Goal: Task Accomplishment & Management: Complete application form

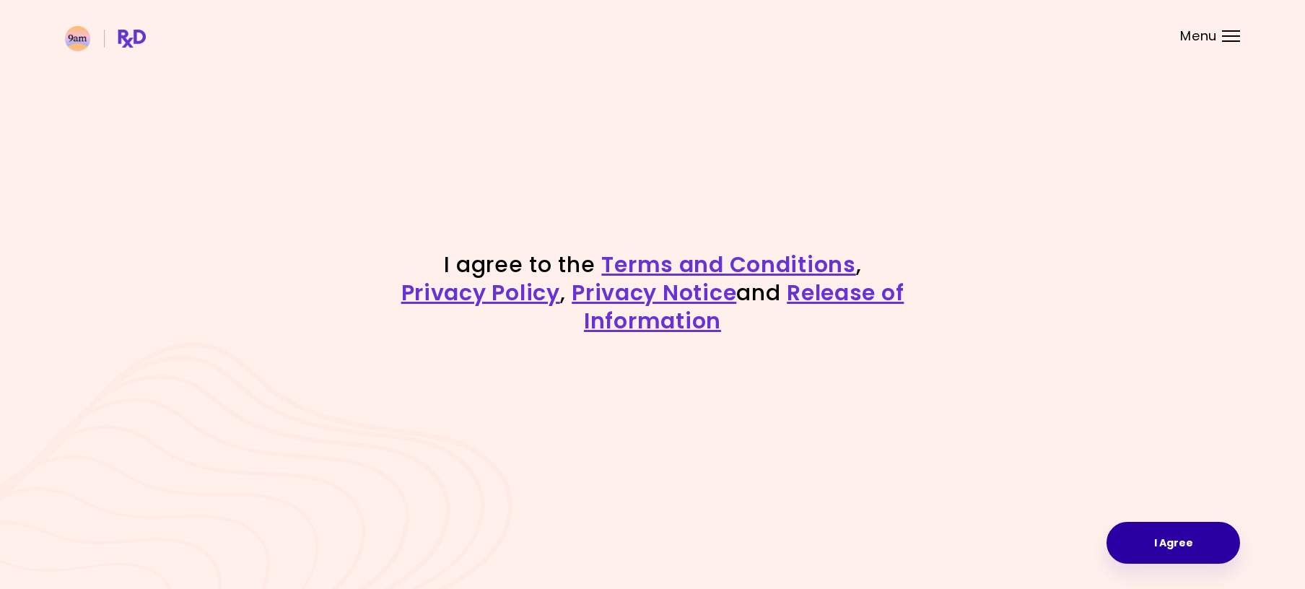
click at [1137, 528] on button "I Agree" at bounding box center [1173, 543] width 134 height 42
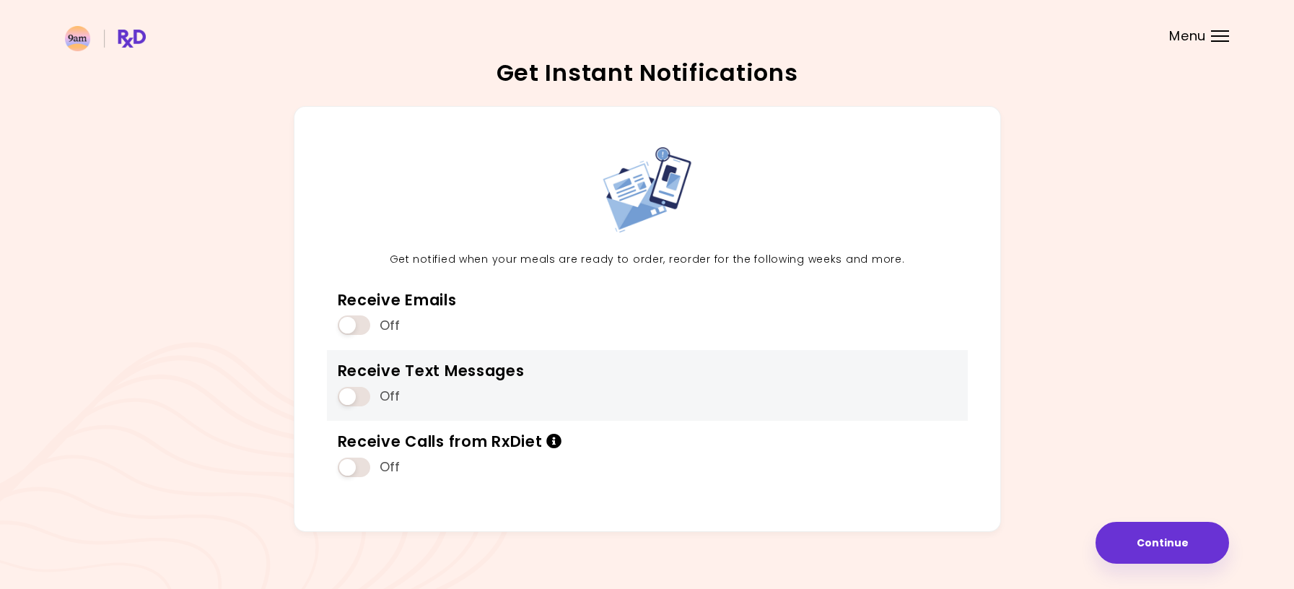
click at [345, 398] on span at bounding box center [354, 396] width 32 height 19
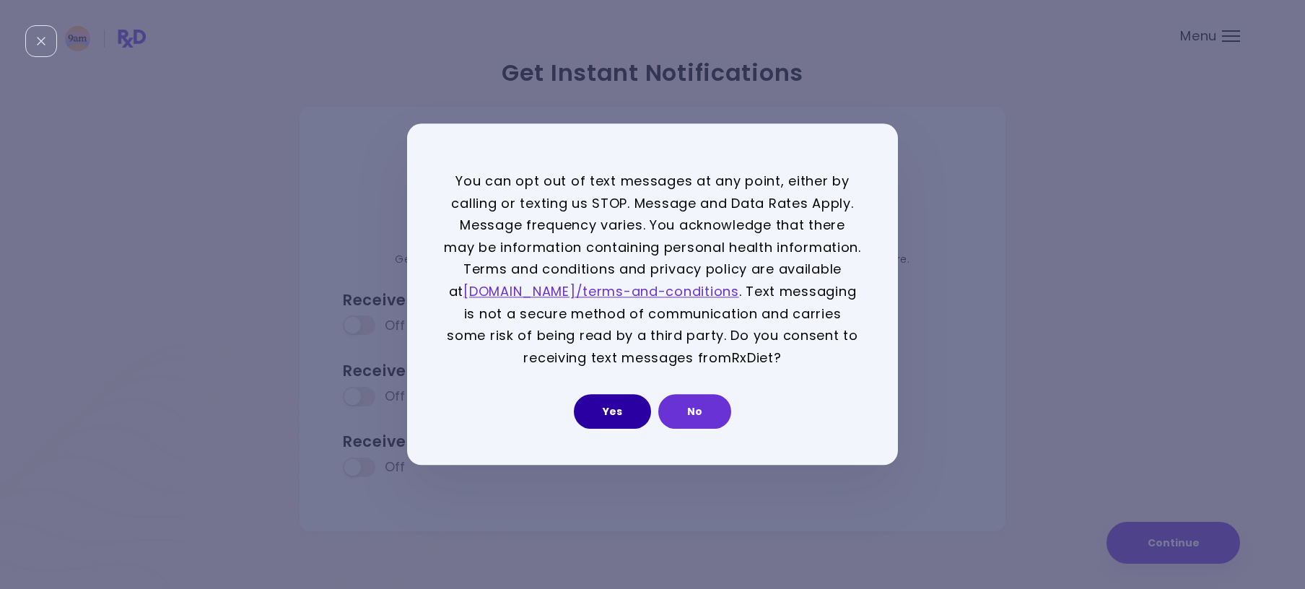
click at [626, 412] on button "Yes" at bounding box center [612, 412] width 77 height 35
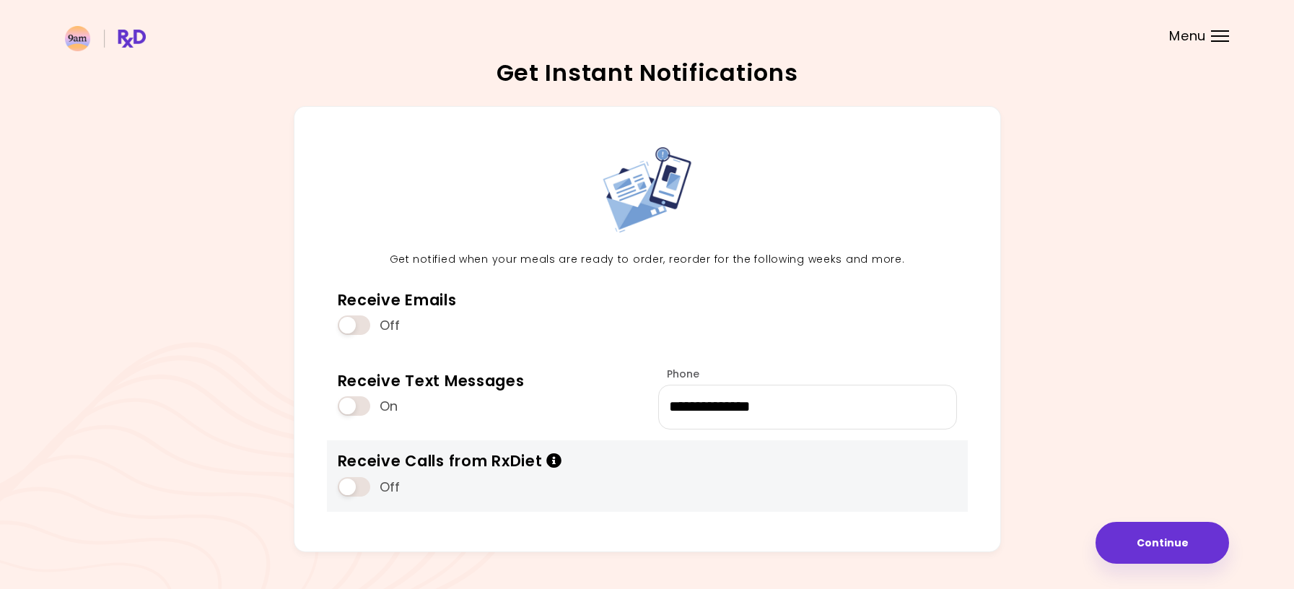
click at [348, 481] on span at bounding box center [354, 486] width 32 height 19
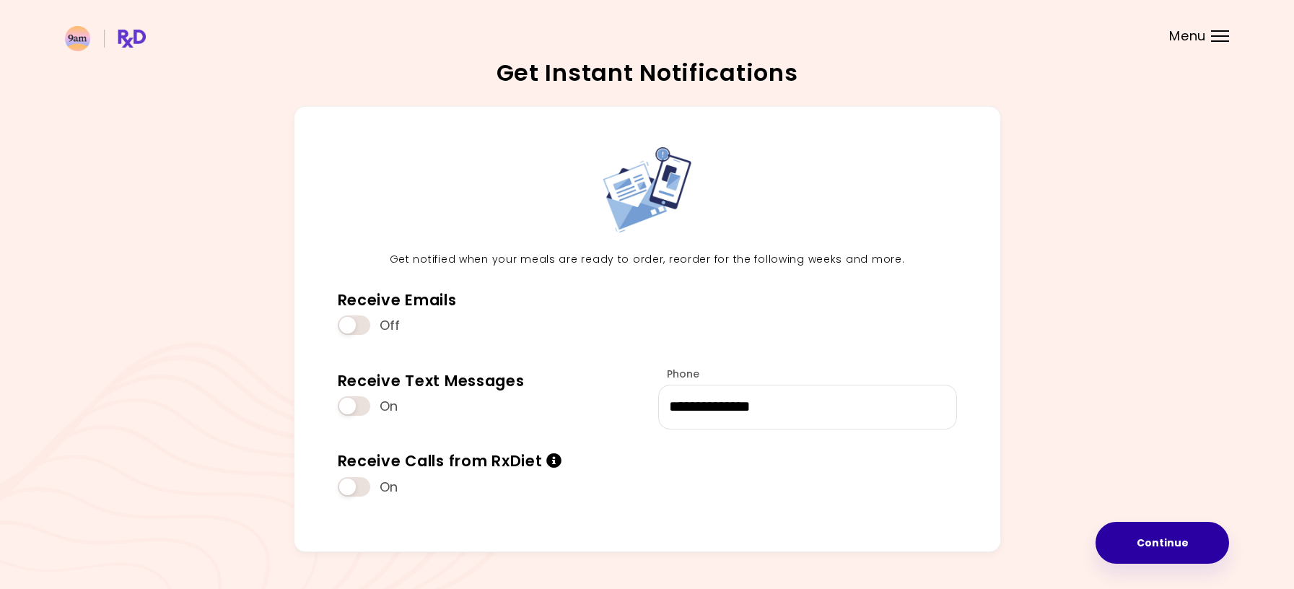
click at [1139, 532] on button "Continue" at bounding box center [1163, 543] width 134 height 42
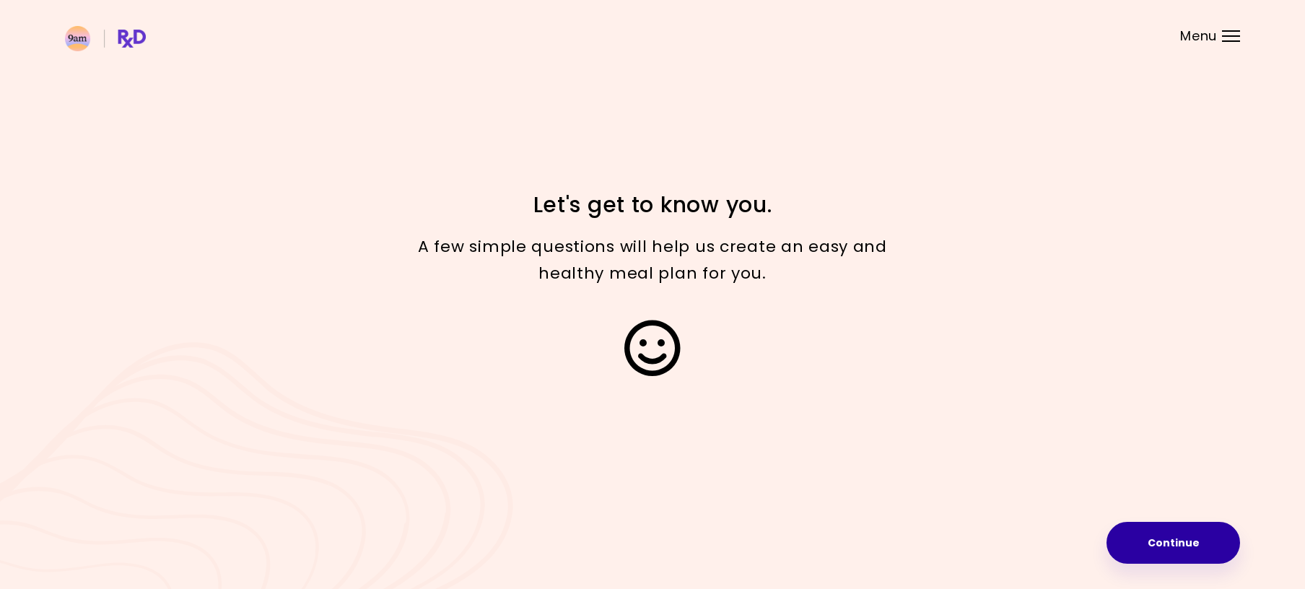
click at [1169, 534] on button "Continue" at bounding box center [1173, 543] width 134 height 42
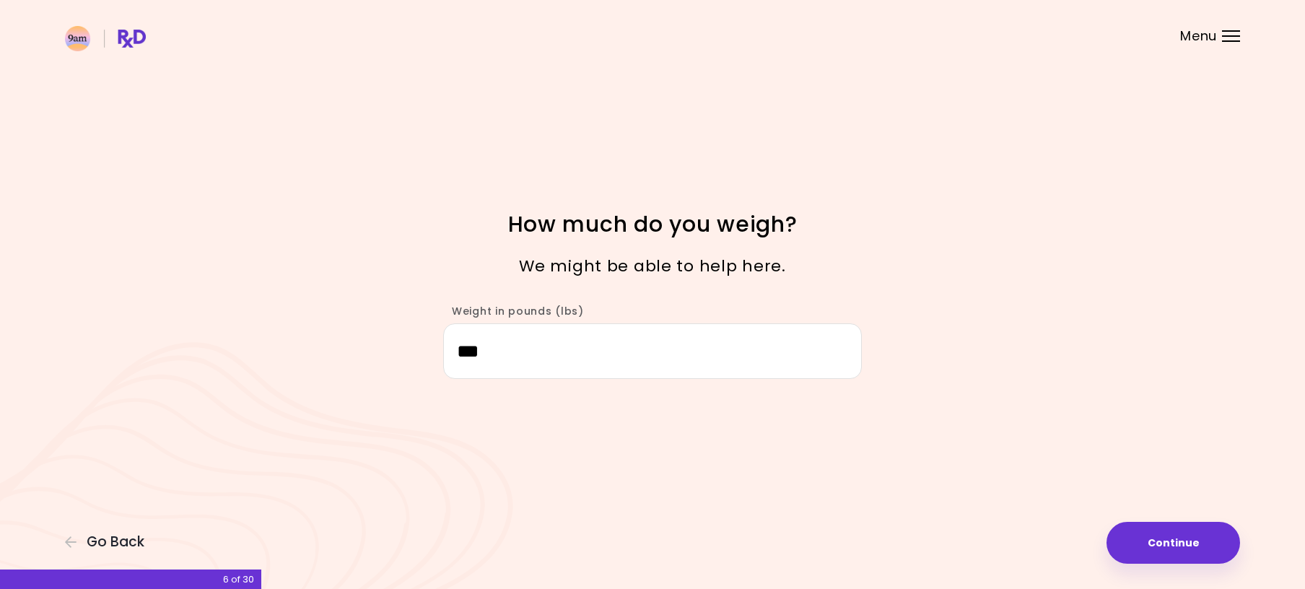
drag, startPoint x: 519, startPoint y: 339, endPoint x: 336, endPoint y: 360, distance: 183.8
click at [357, 355] on div "Weight in pounds (lbs) ***" at bounding box center [652, 334] width 693 height 89
type input "***"
click at [1195, 548] on button "Continue" at bounding box center [1173, 543] width 134 height 42
select select "****"
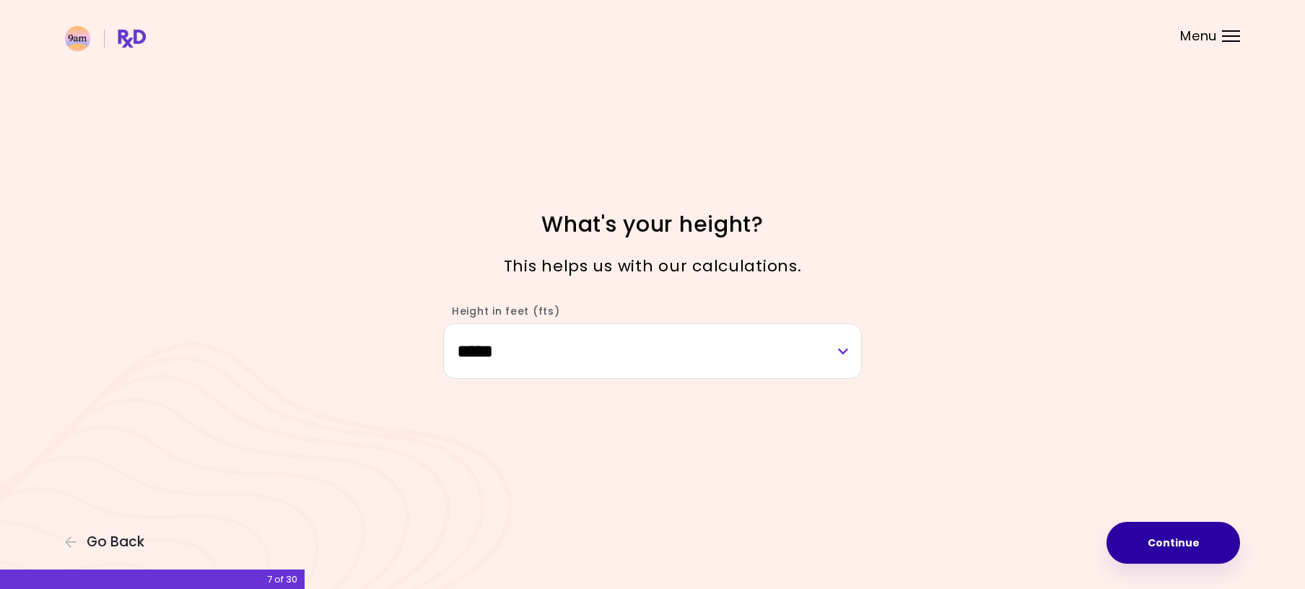
click at [1194, 546] on button "Continue" at bounding box center [1173, 543] width 134 height 42
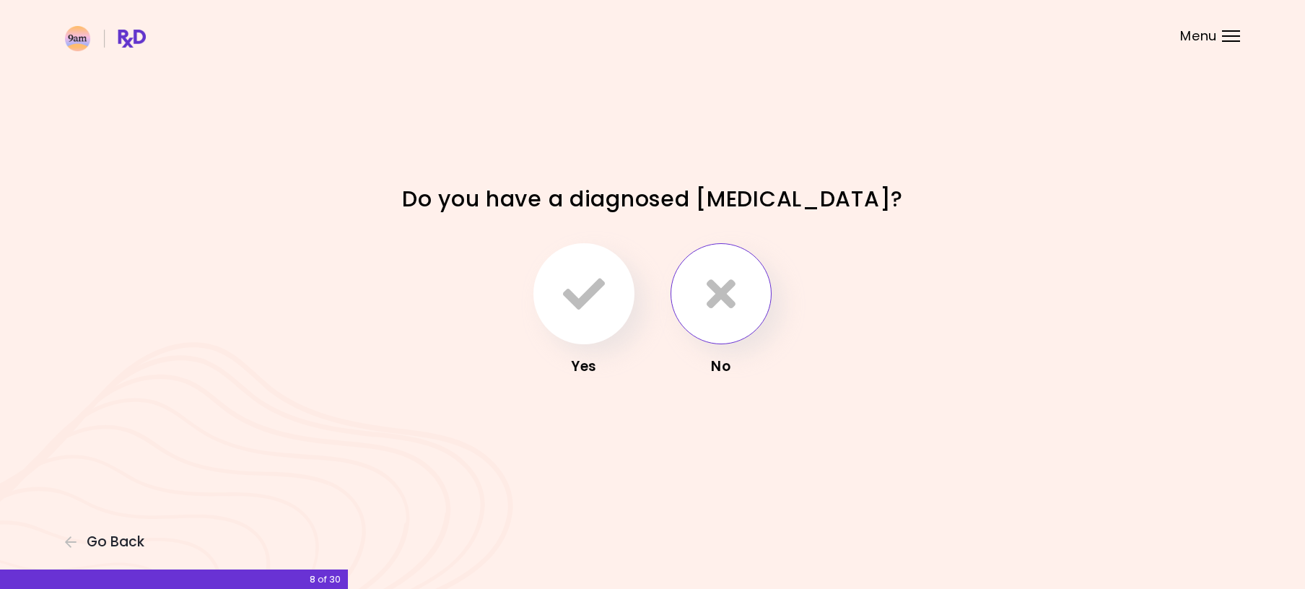
click at [706, 311] on button "button" at bounding box center [720, 293] width 101 height 101
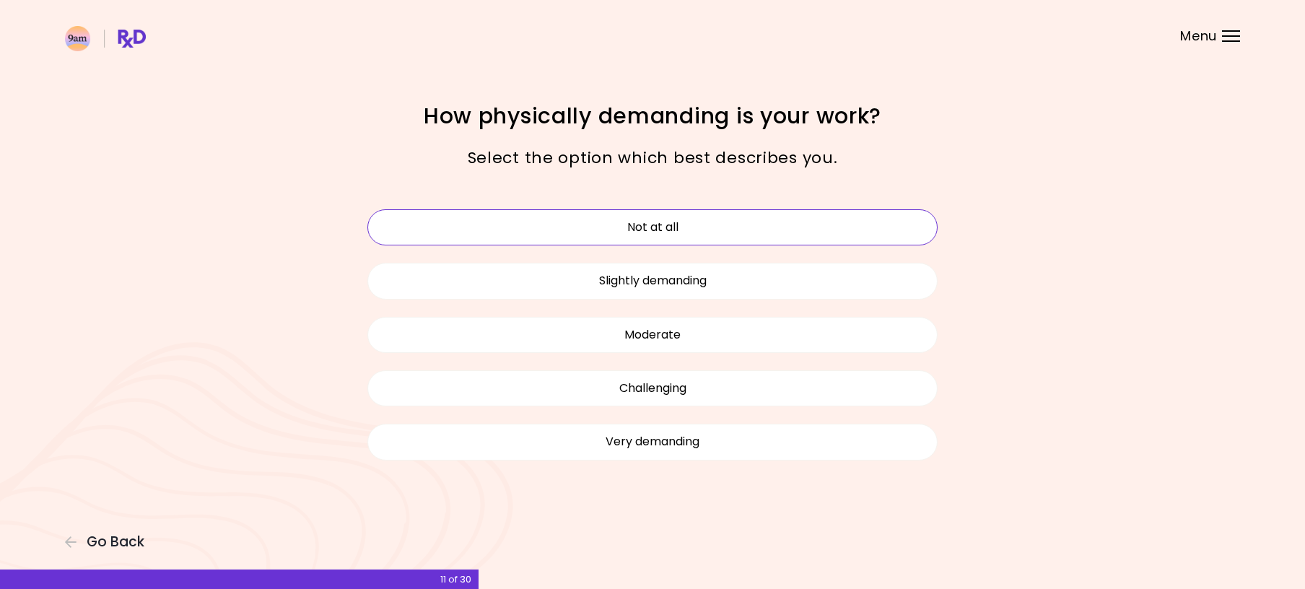
click at [658, 235] on button "Not at all" at bounding box center [652, 227] width 570 height 36
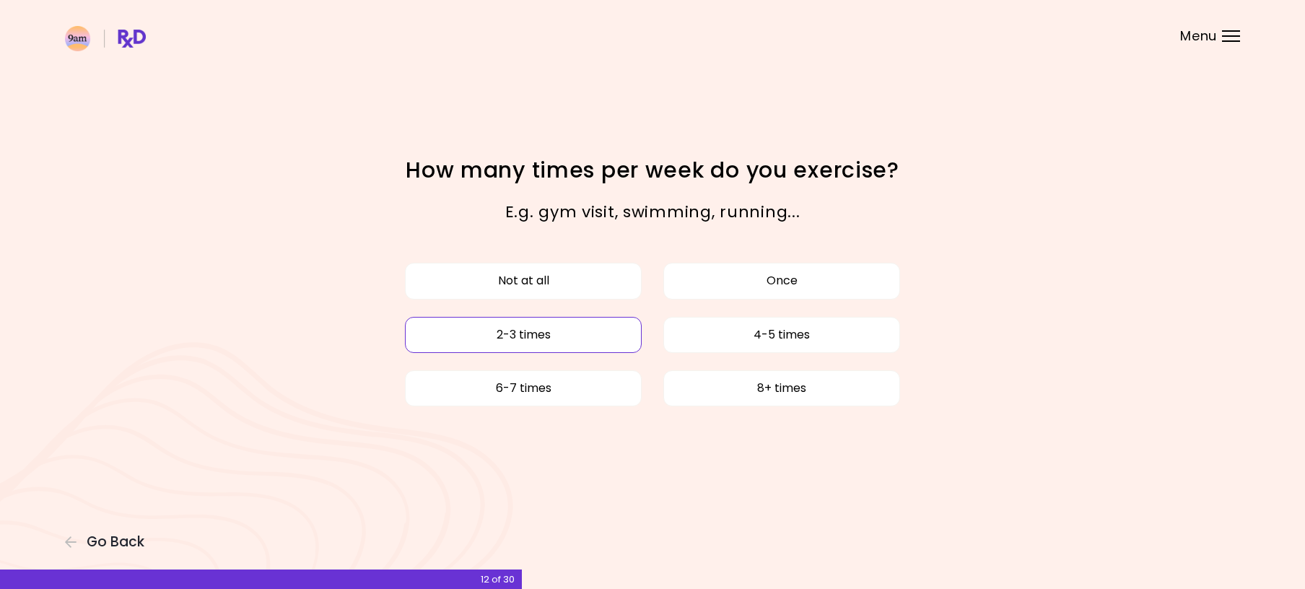
click at [580, 327] on button "2-3 times" at bounding box center [523, 335] width 237 height 36
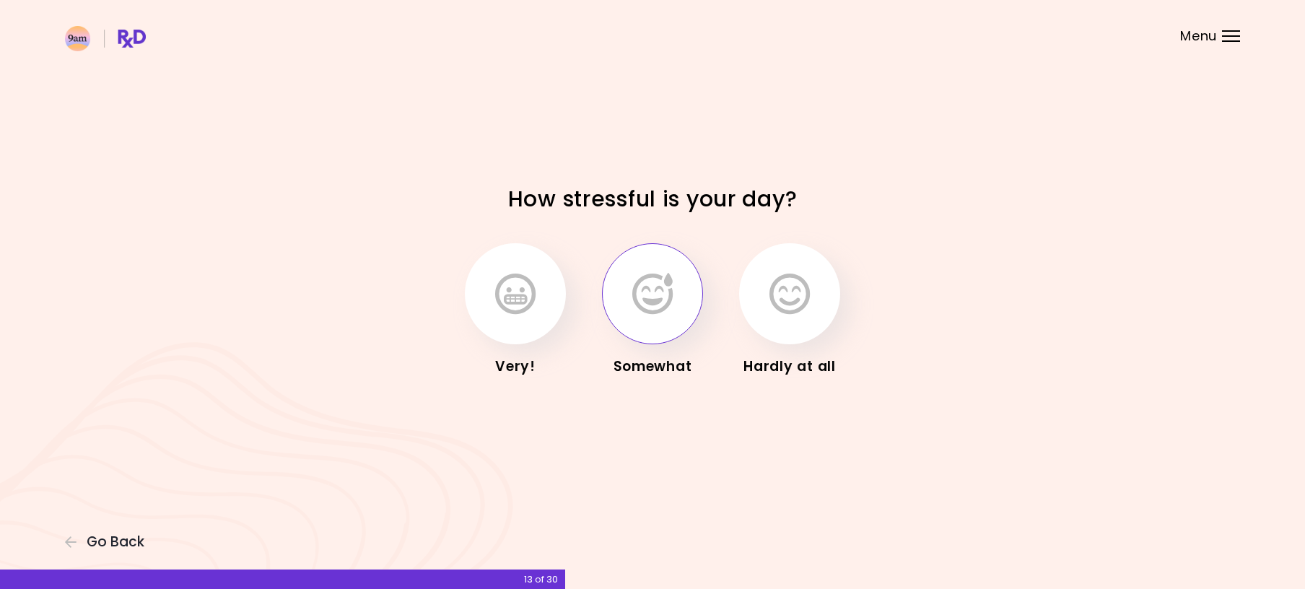
click at [619, 327] on button "button" at bounding box center [652, 293] width 101 height 101
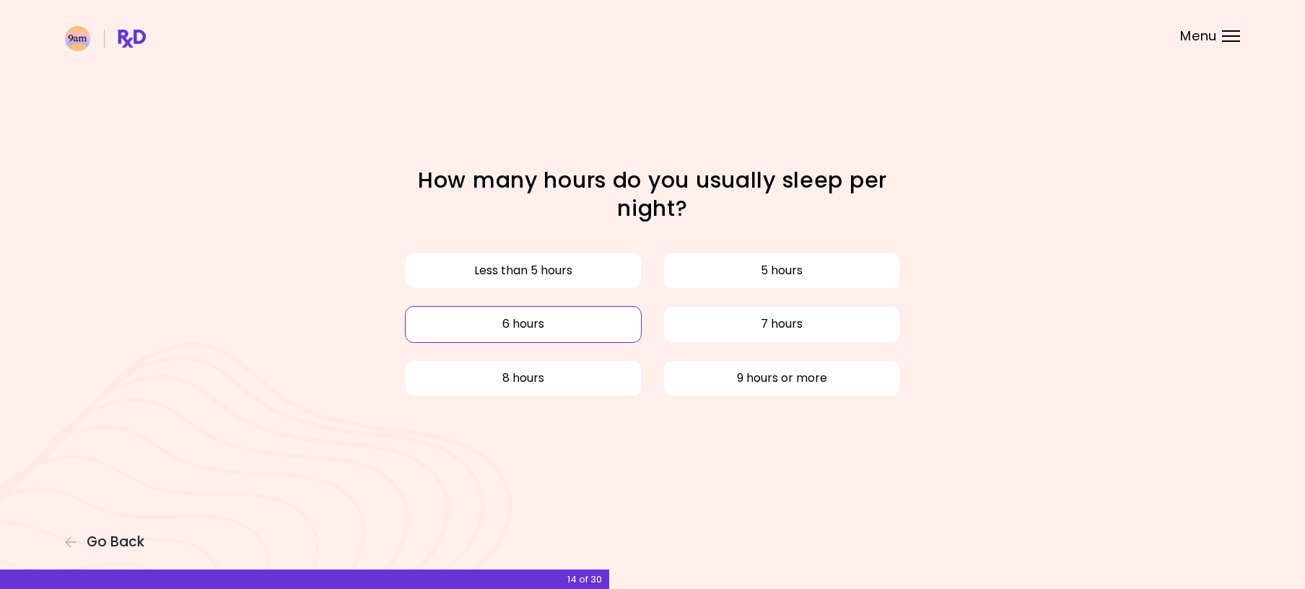
click at [611, 328] on button "6 hours" at bounding box center [523, 324] width 237 height 36
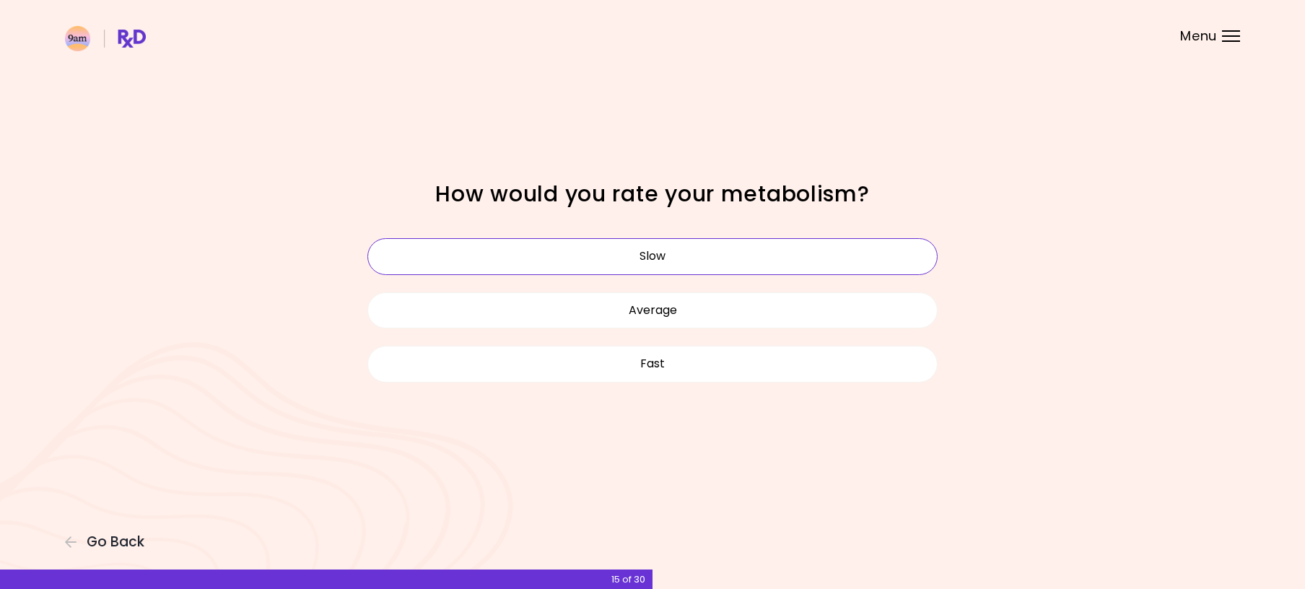
click at [676, 257] on button "Slow" at bounding box center [652, 256] width 570 height 36
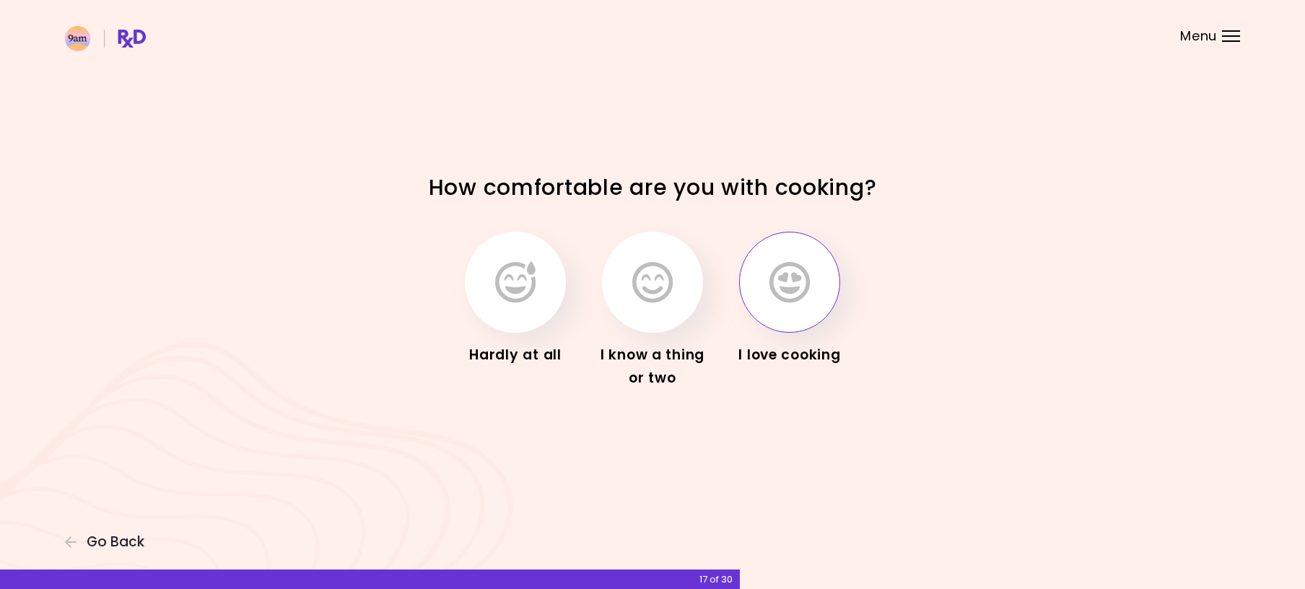
click at [779, 297] on icon "button" at bounding box center [789, 282] width 40 height 42
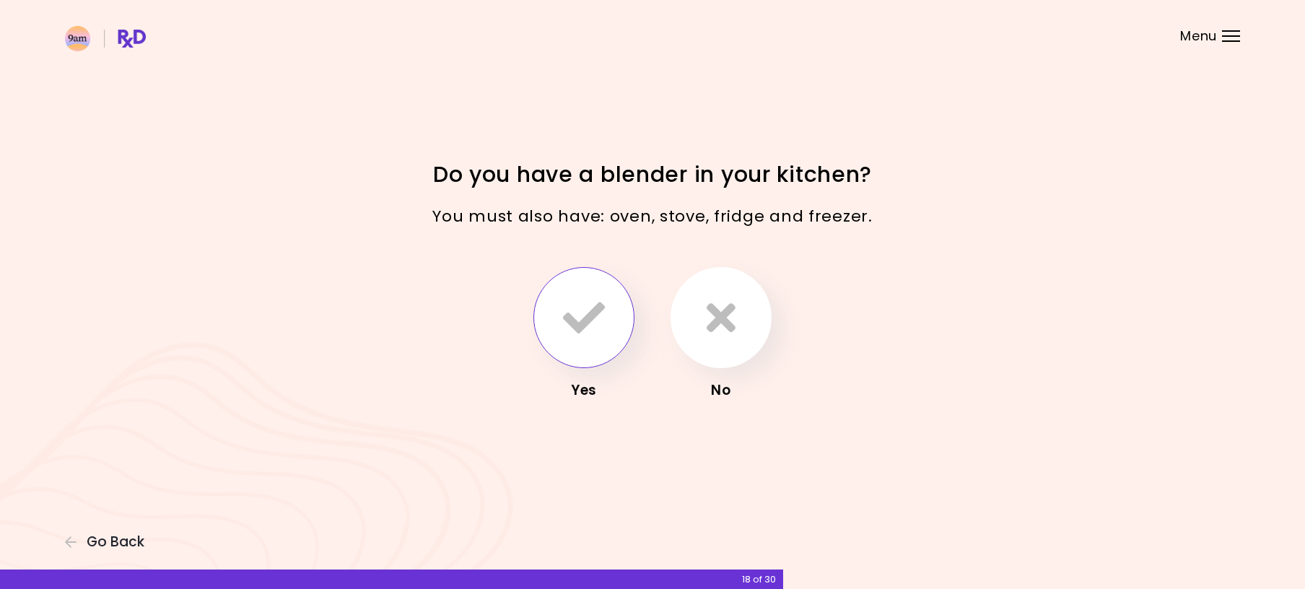
click at [595, 333] on icon "button" at bounding box center [584, 318] width 42 height 42
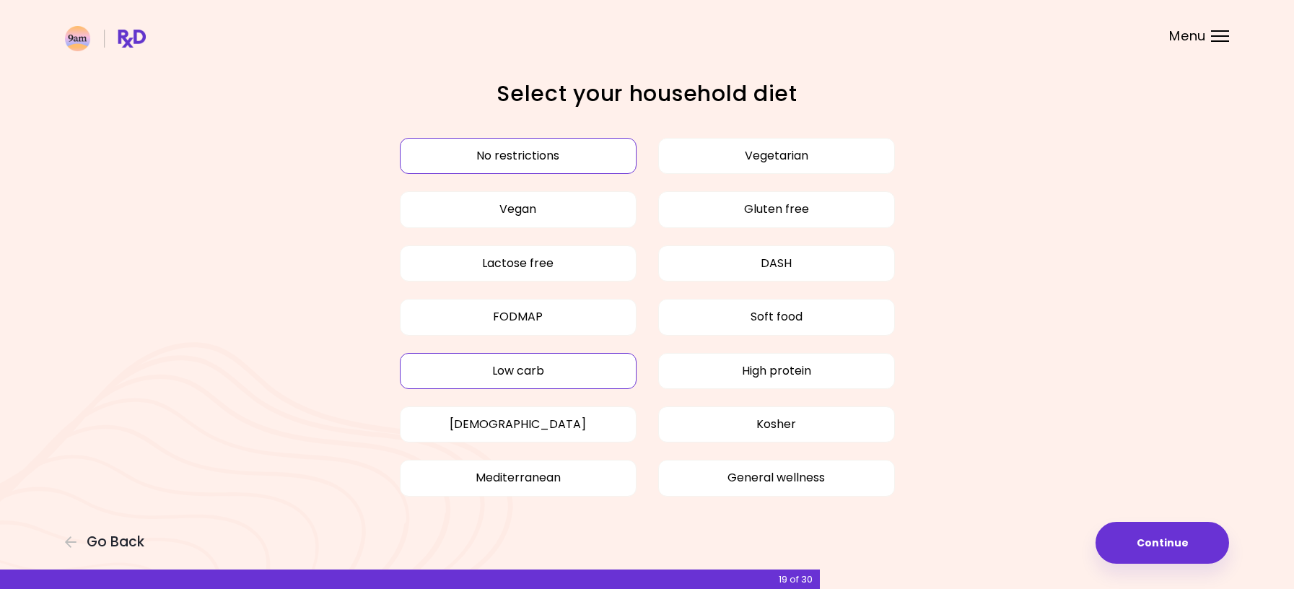
click at [511, 372] on button "Low carb" at bounding box center [518, 371] width 237 height 36
click at [717, 373] on button "High protein" at bounding box center [776, 371] width 237 height 36
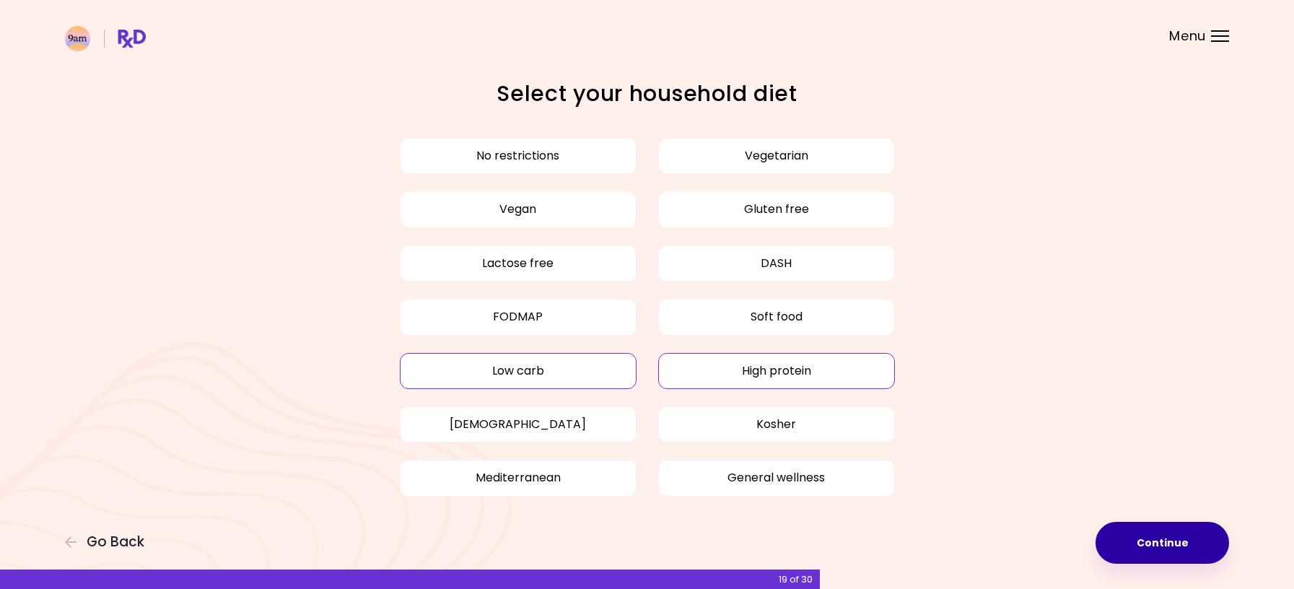
click at [1138, 543] on button "Continue" at bounding box center [1163, 543] width 134 height 42
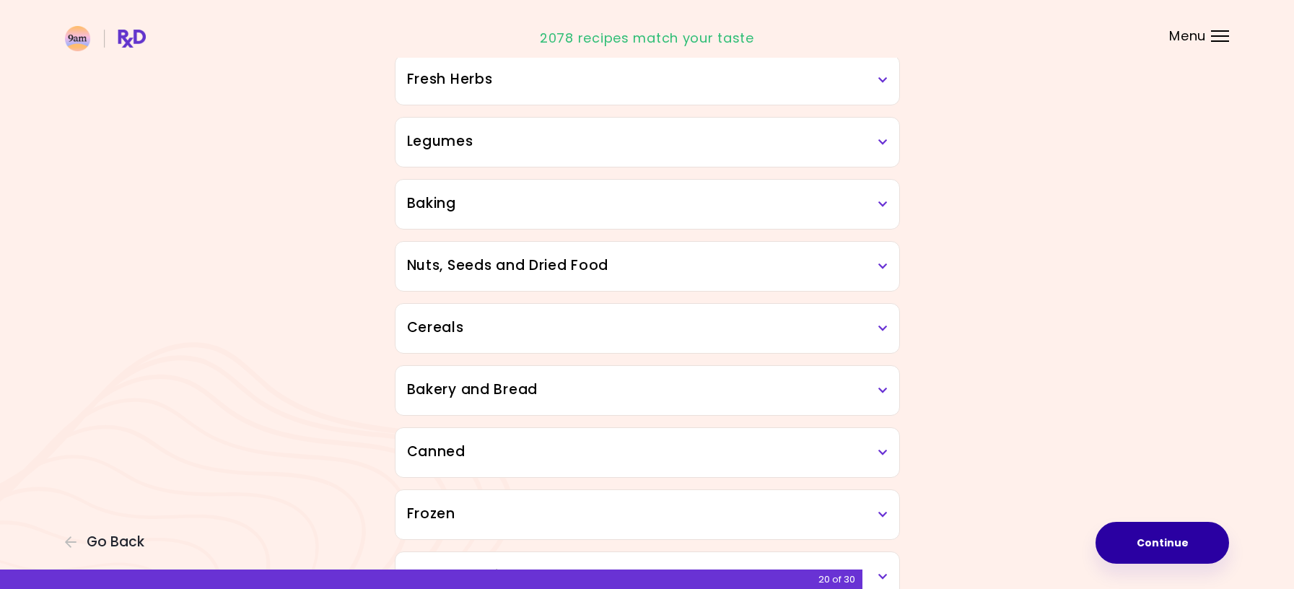
scroll to position [684, 0]
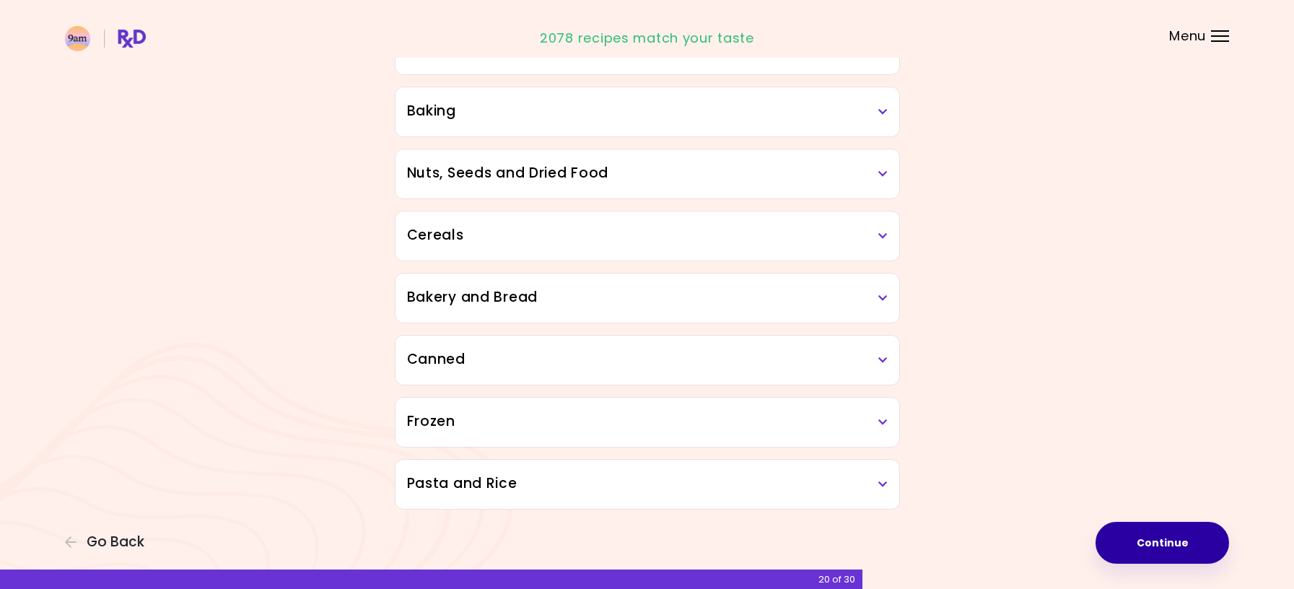
click at [1133, 539] on button "Continue" at bounding box center [1163, 543] width 134 height 42
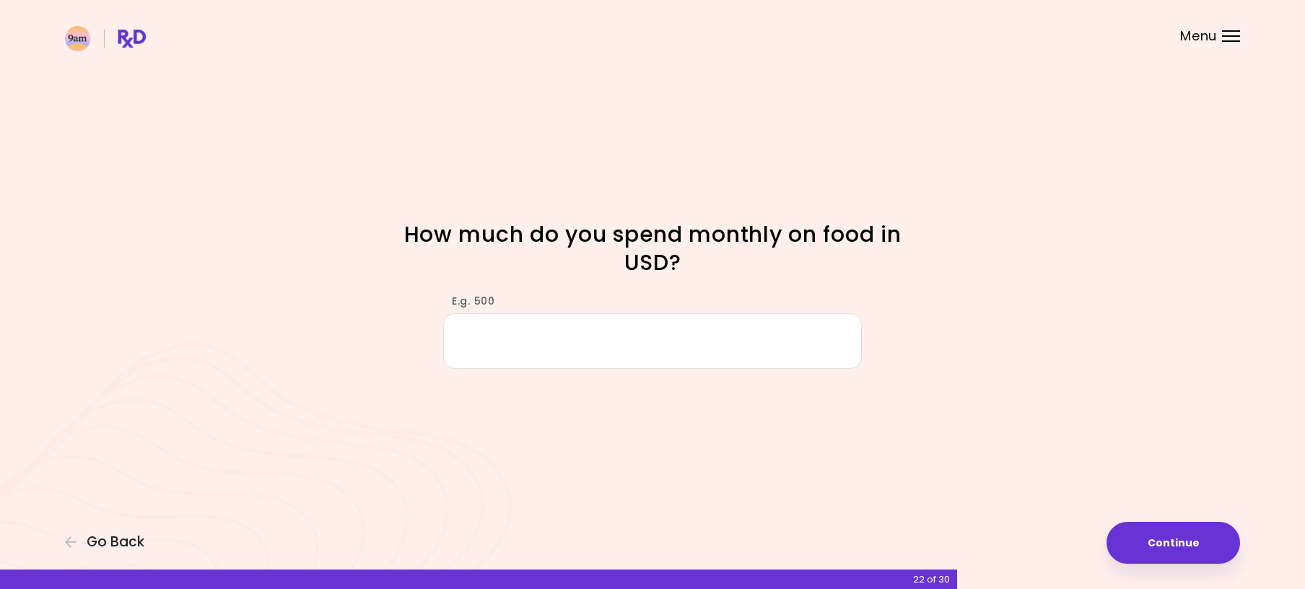
click at [612, 335] on input "E.g. 500" at bounding box center [652, 341] width 419 height 56
type input "***"
click at [1198, 545] on button "Continue" at bounding box center [1173, 543] width 134 height 42
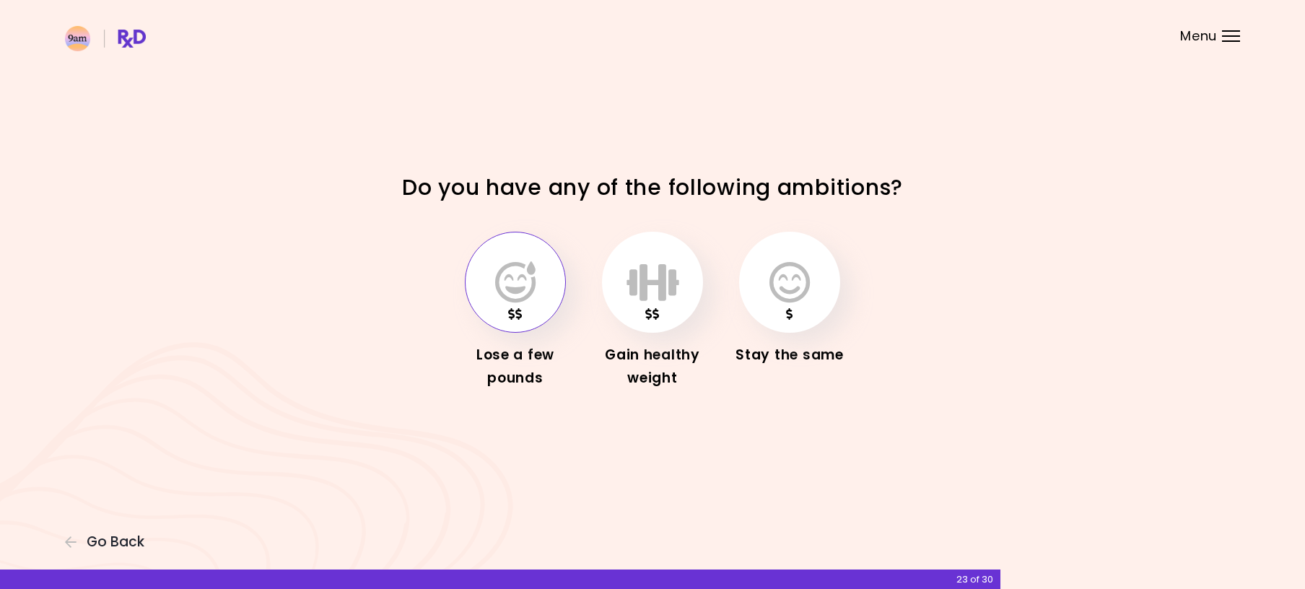
click at [519, 303] on button "button" at bounding box center [515, 282] width 101 height 101
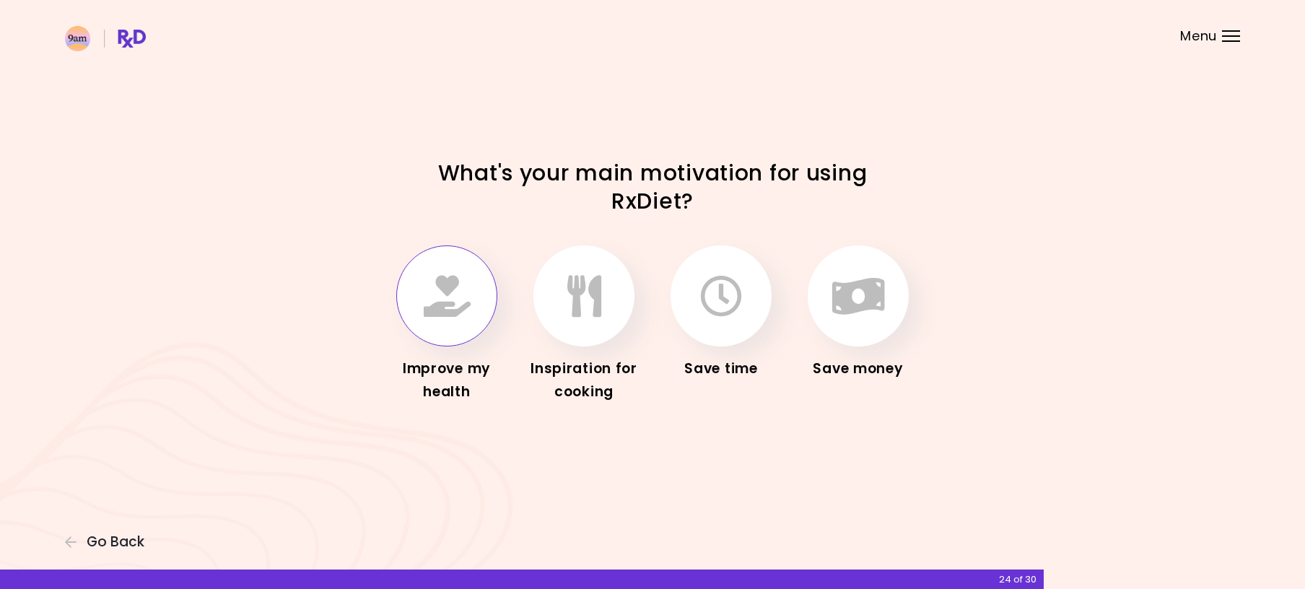
click at [463, 328] on button "button" at bounding box center [446, 295] width 101 height 101
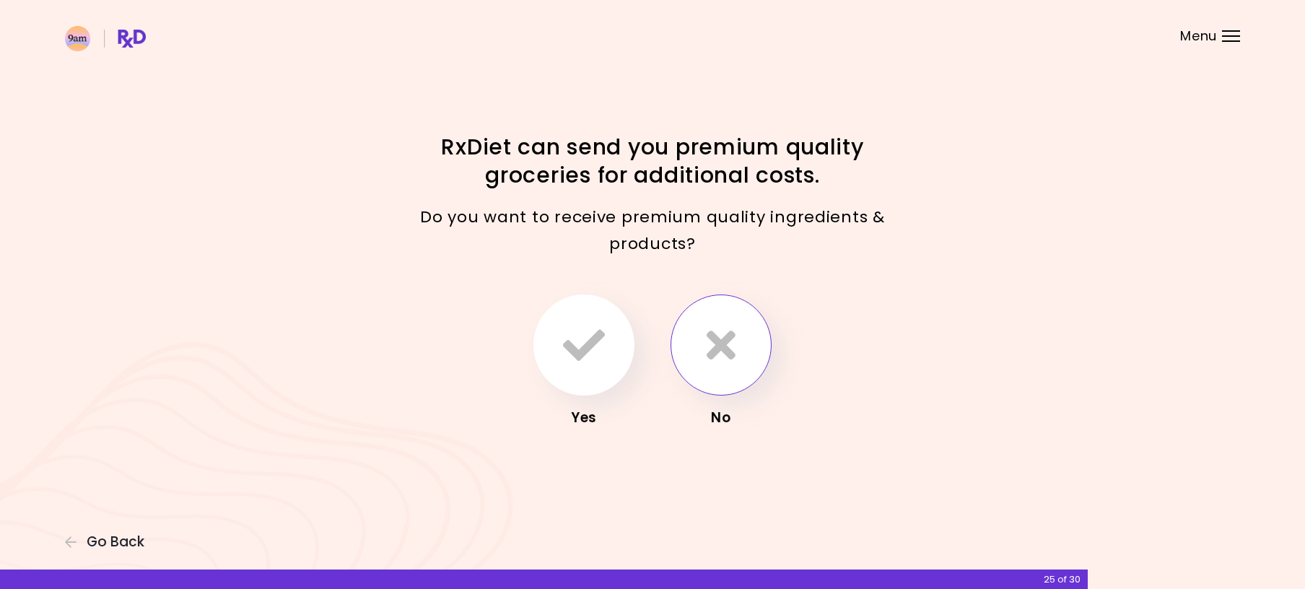
click at [719, 350] on icon "button" at bounding box center [721, 345] width 29 height 42
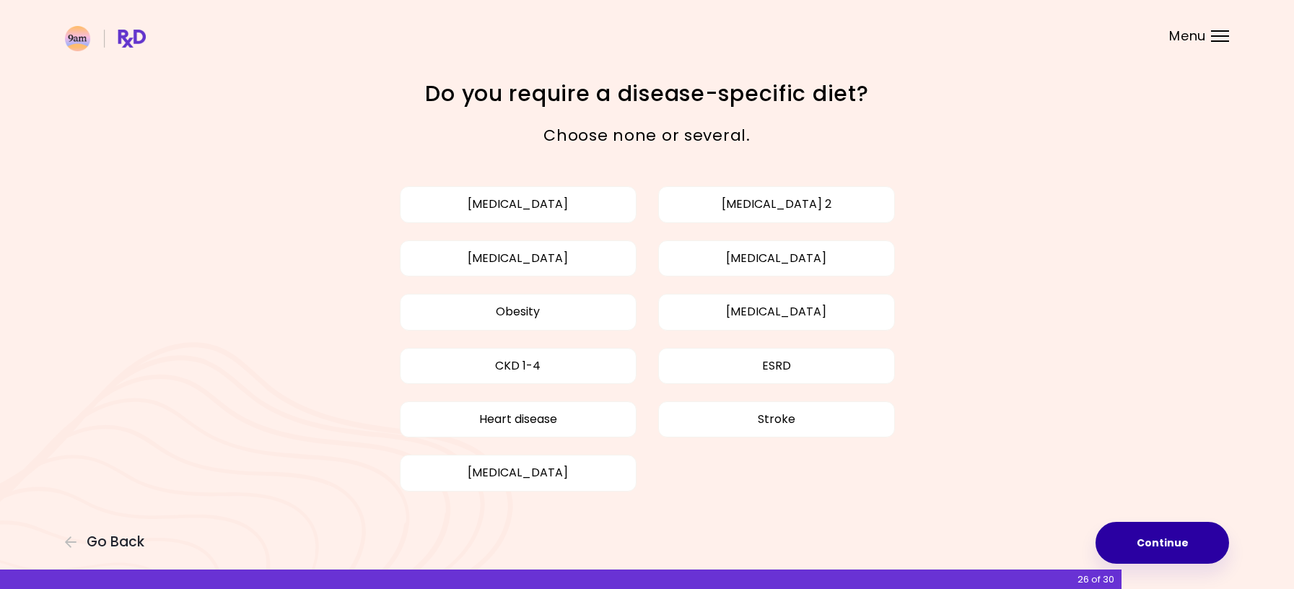
click at [1143, 549] on button "Continue" at bounding box center [1163, 543] width 134 height 42
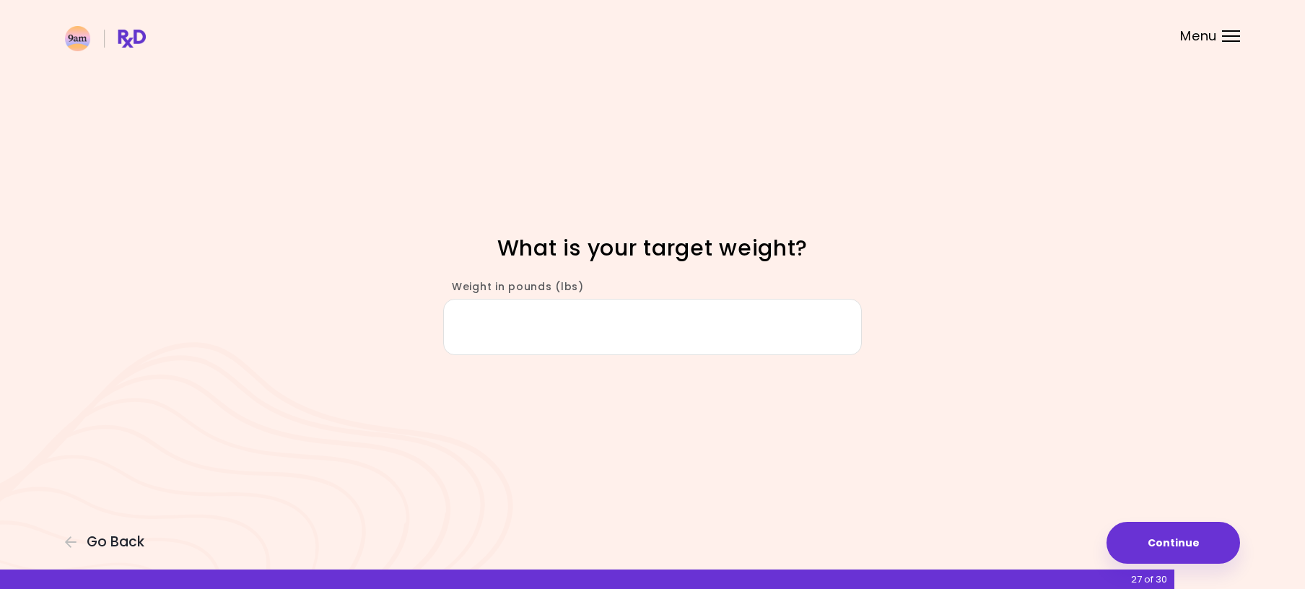
click at [574, 331] on input "Weight in pounds (lbs)" at bounding box center [652, 327] width 419 height 56
type input "***"
click at [1195, 543] on button "Continue" at bounding box center [1173, 543] width 134 height 42
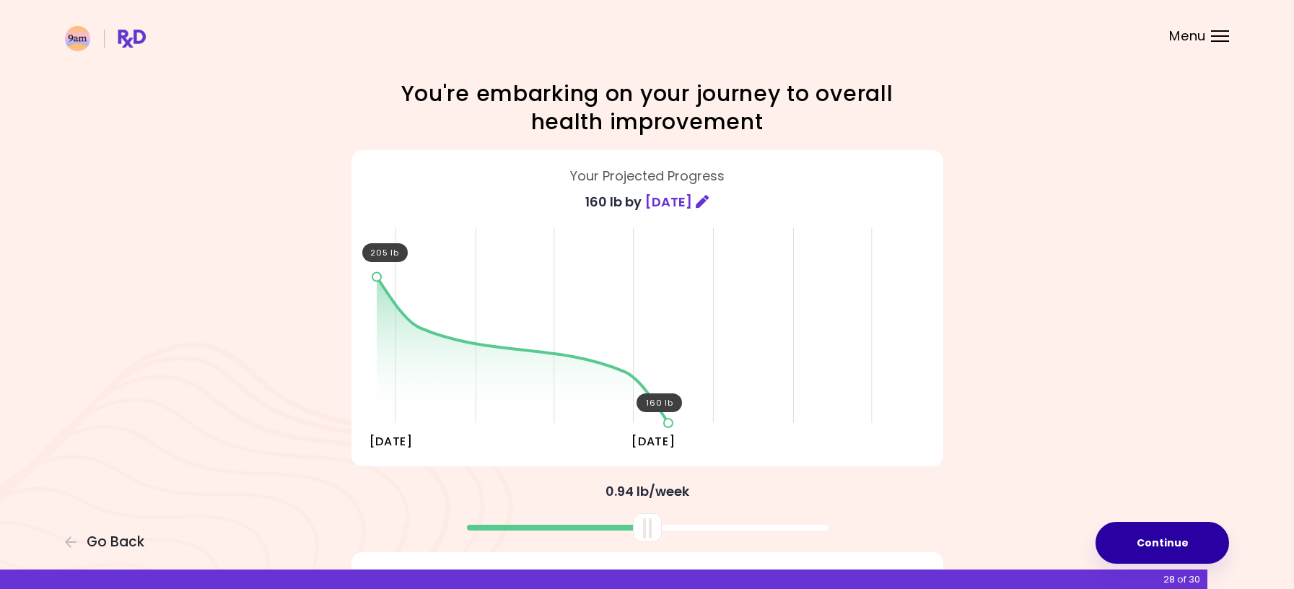
click at [1161, 536] on button "Continue" at bounding box center [1163, 543] width 134 height 42
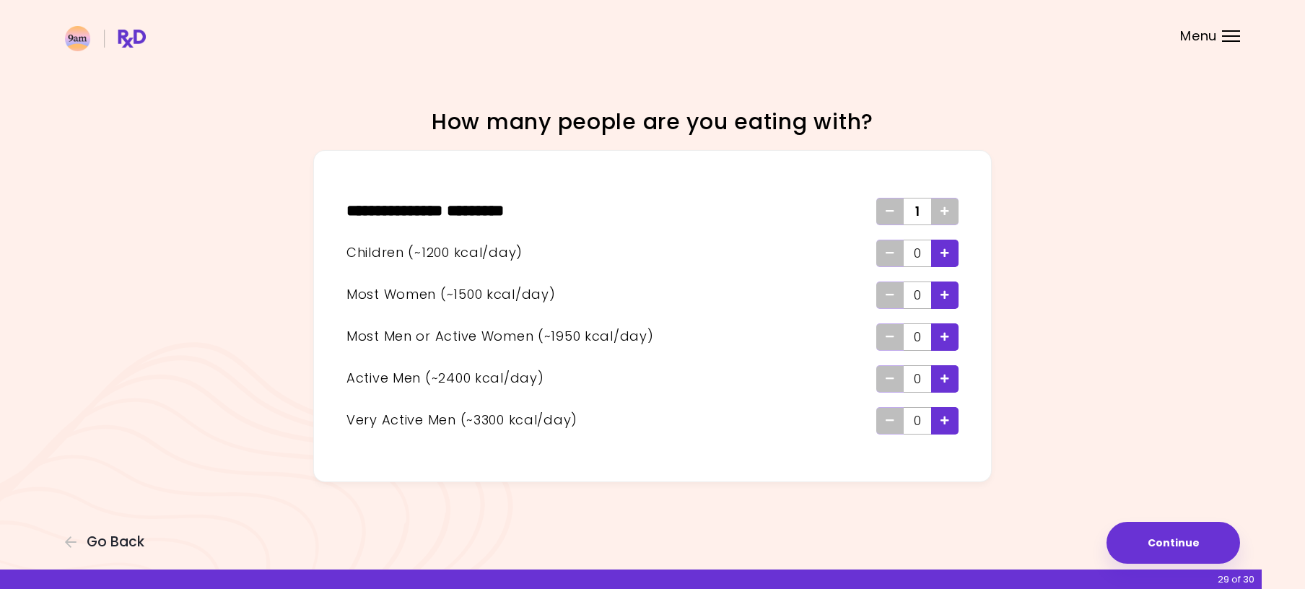
click at [943, 256] on icon "Add - Child" at bounding box center [944, 252] width 9 height 9
click at [945, 375] on icon "Add - Active Man" at bounding box center [944, 378] width 9 height 9
click at [1146, 540] on button "Continue" at bounding box center [1173, 543] width 134 height 42
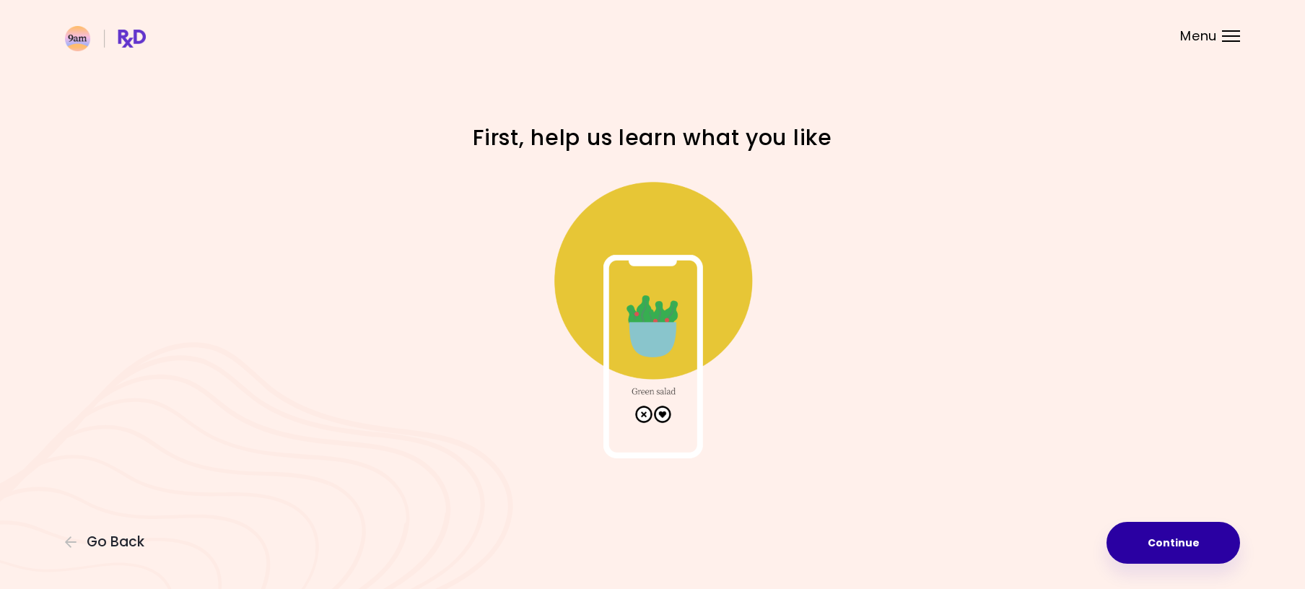
click at [1146, 540] on button "Continue" at bounding box center [1173, 543] width 134 height 42
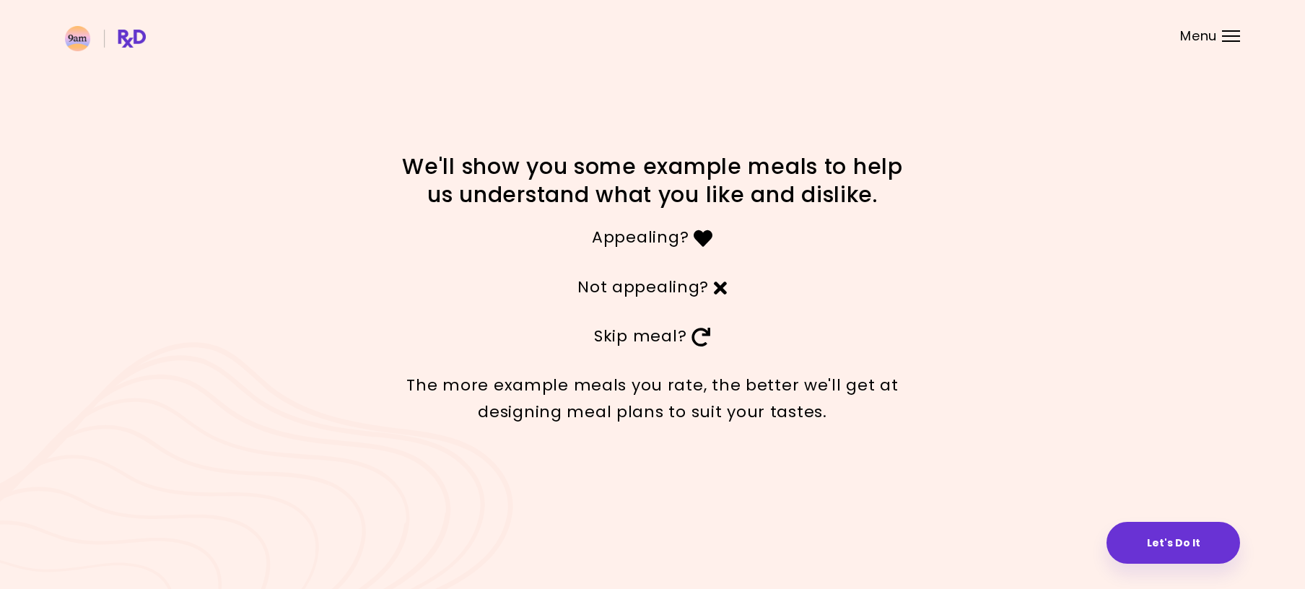
click at [1146, 540] on button "Let's Do It" at bounding box center [1173, 543] width 134 height 42
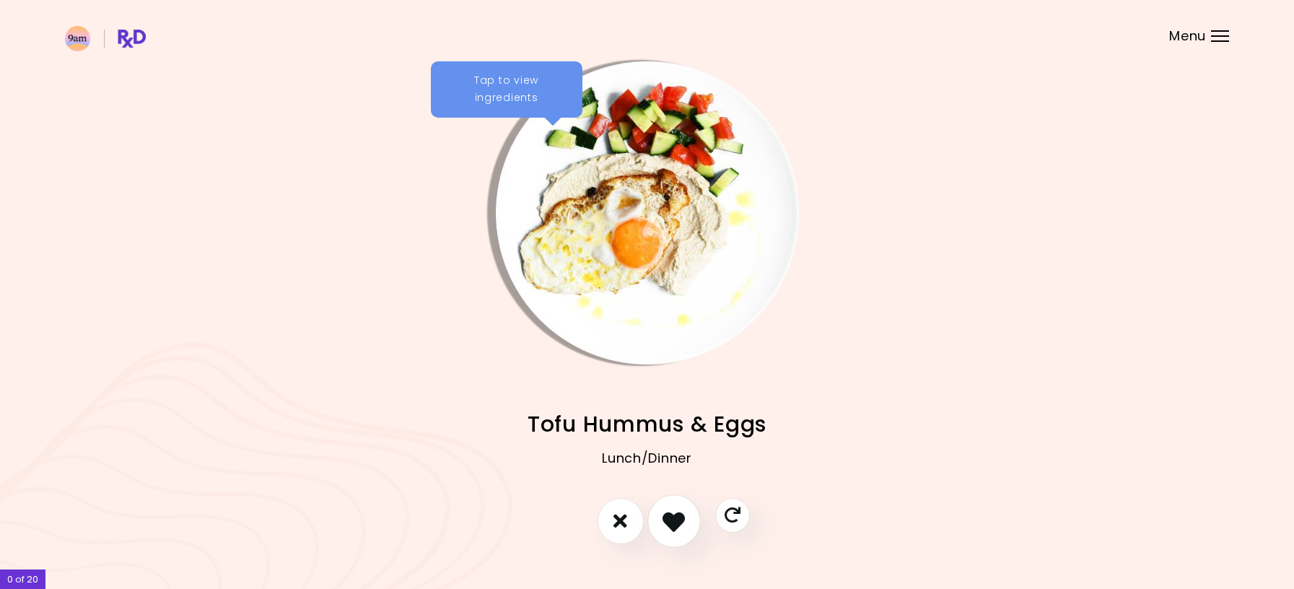
click at [662, 520] on button "I like this recipe" at bounding box center [673, 520] width 53 height 53
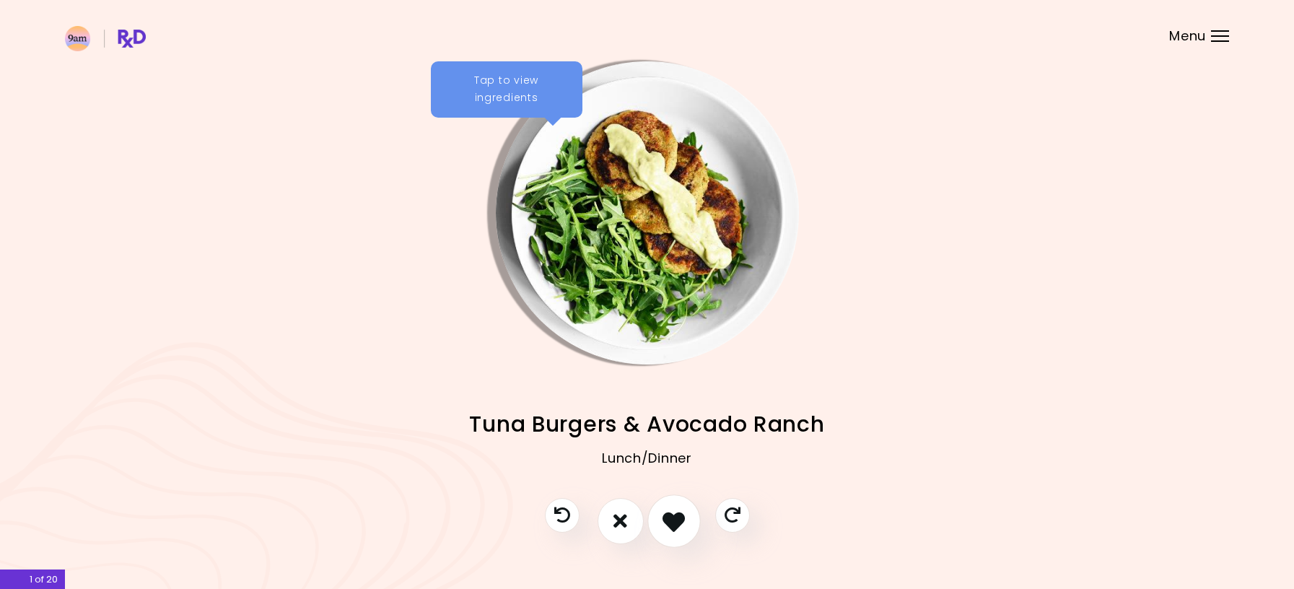
click at [662, 520] on button "I like this recipe" at bounding box center [673, 520] width 53 height 53
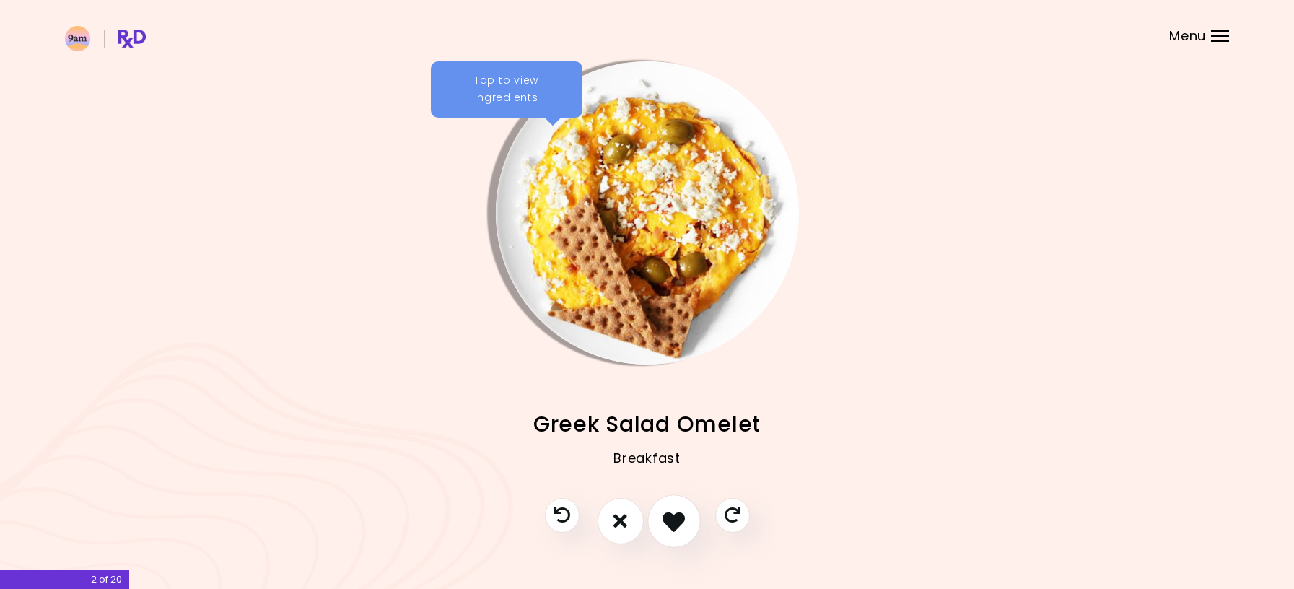
click at [662, 520] on button "I like this recipe" at bounding box center [673, 520] width 53 height 53
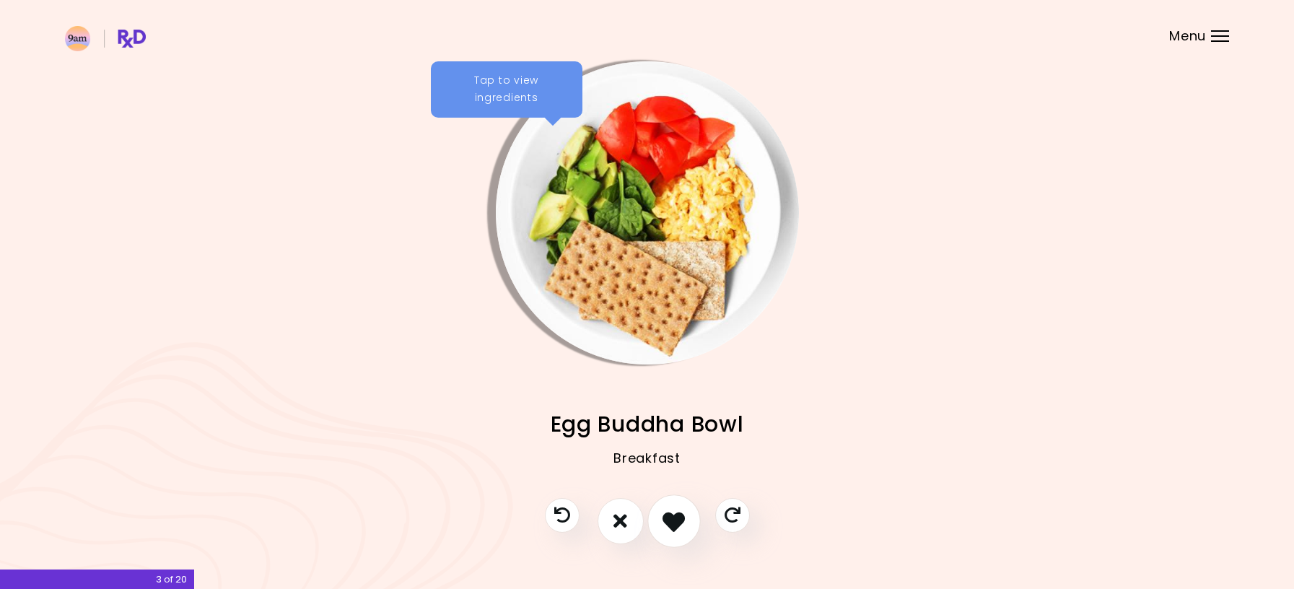
click at [662, 520] on button "I like this recipe" at bounding box center [673, 520] width 53 height 53
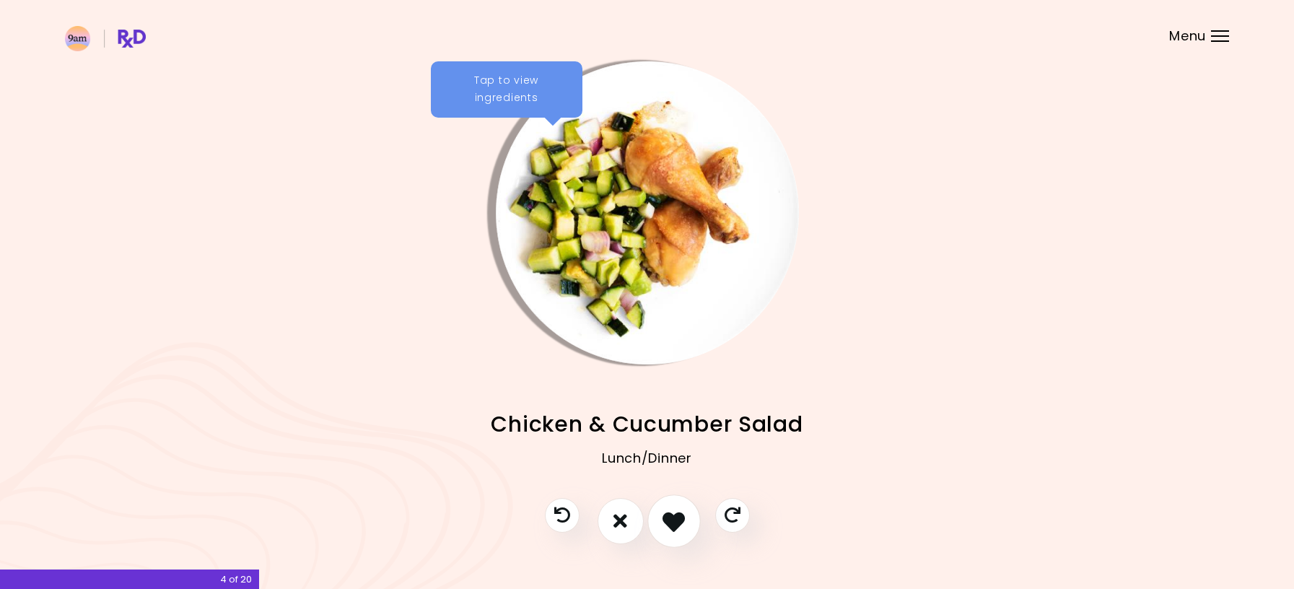
click at [662, 520] on button "I like this recipe" at bounding box center [673, 520] width 53 height 53
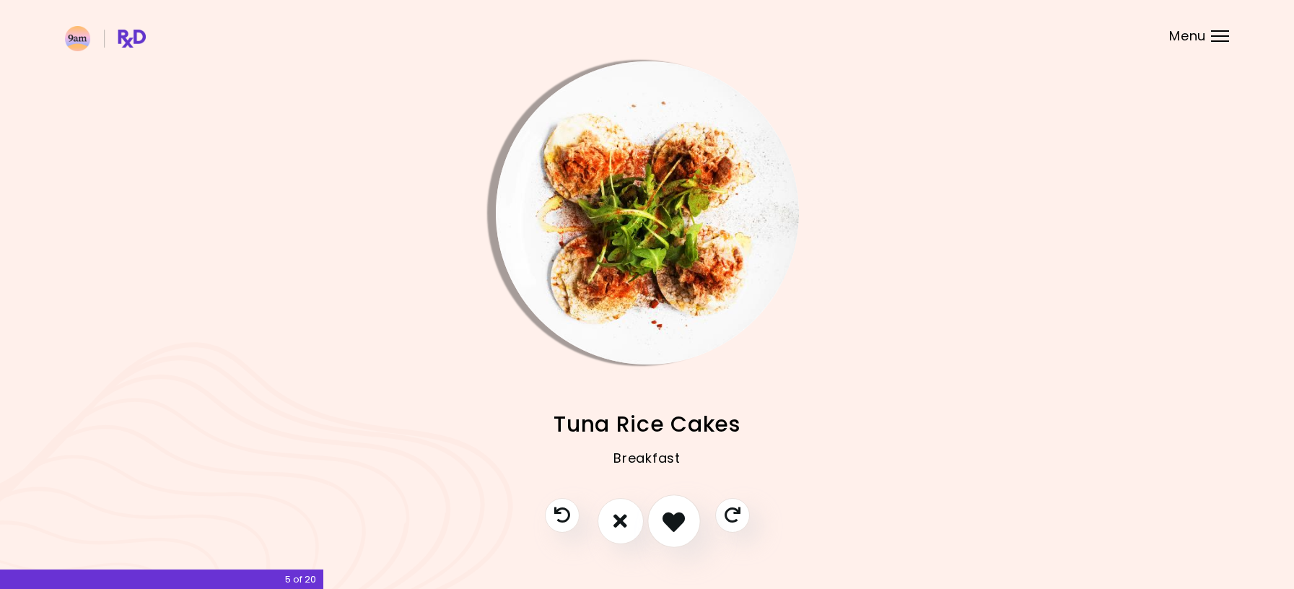
click at [662, 520] on button "I like this recipe" at bounding box center [673, 520] width 53 height 53
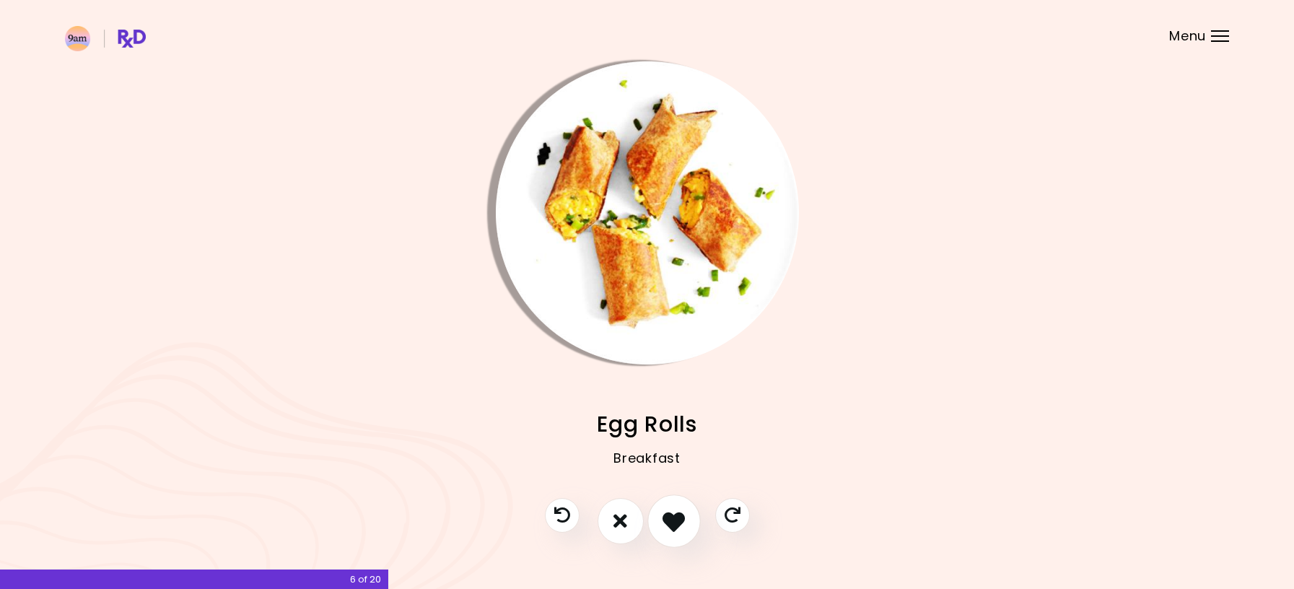
click at [662, 520] on button "I like this recipe" at bounding box center [673, 520] width 53 height 53
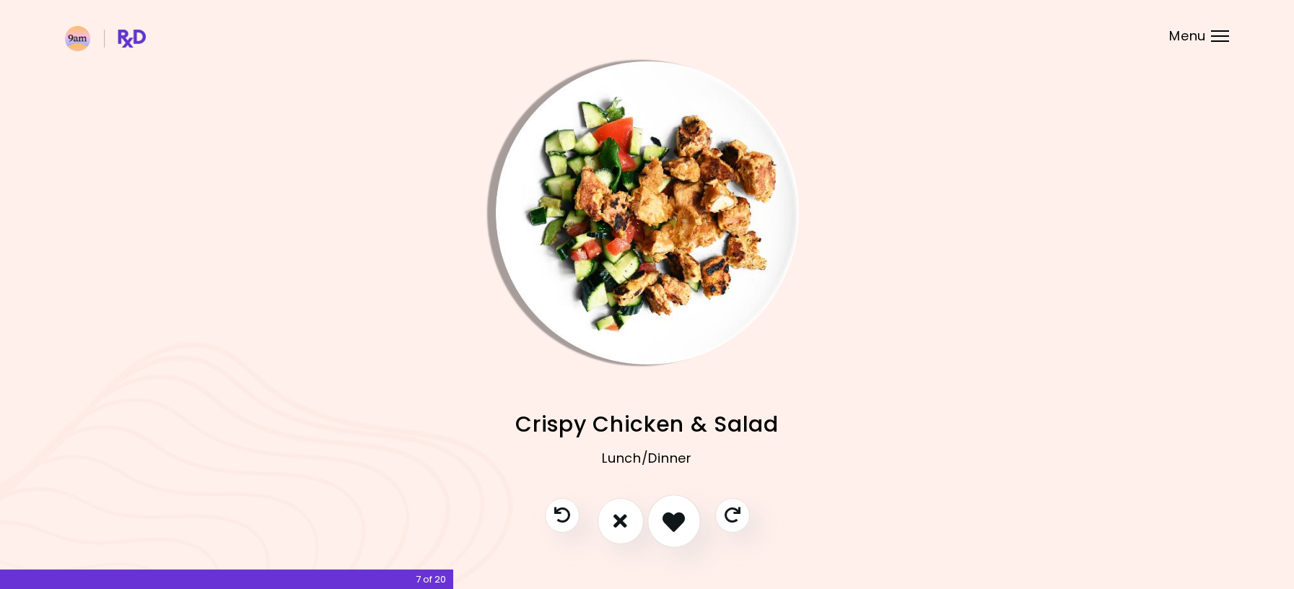
click at [662, 520] on button "I like this recipe" at bounding box center [673, 520] width 53 height 53
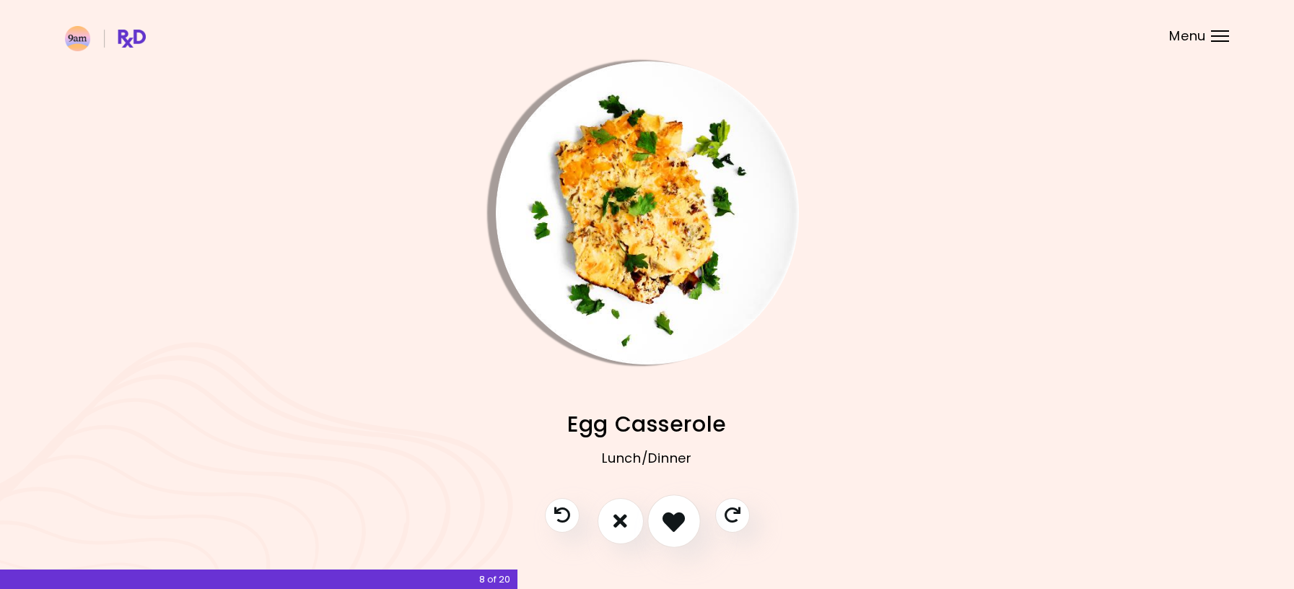
click at [662, 520] on button "I like this recipe" at bounding box center [673, 520] width 53 height 53
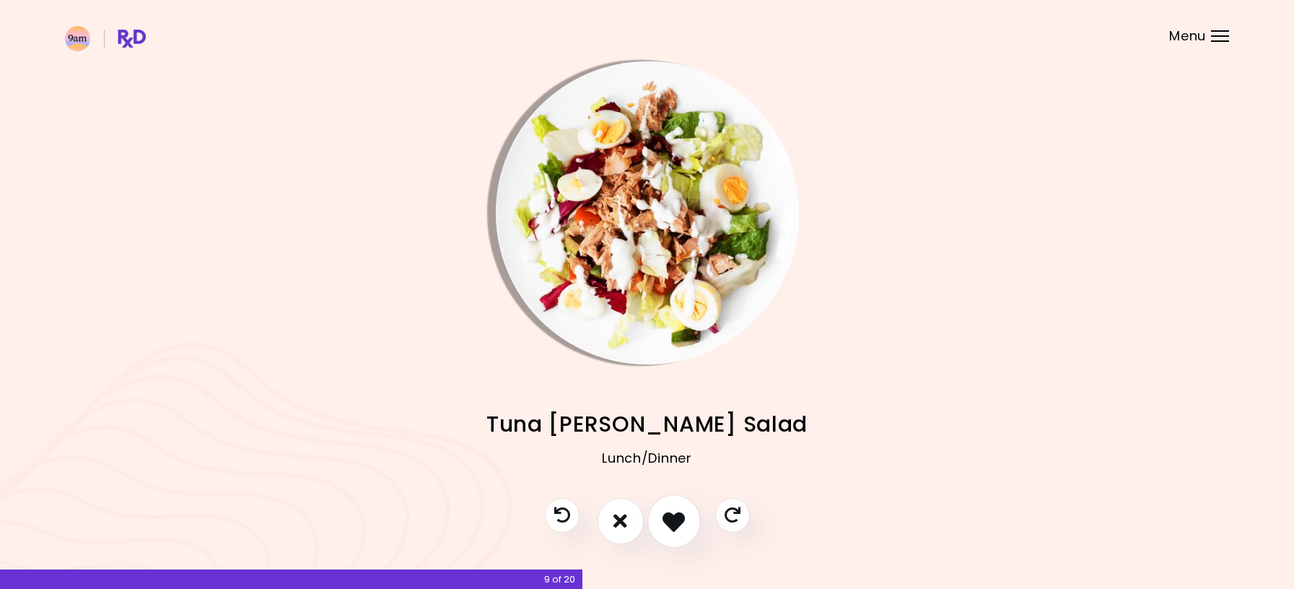
click at [662, 520] on button "I like this recipe" at bounding box center [673, 520] width 53 height 53
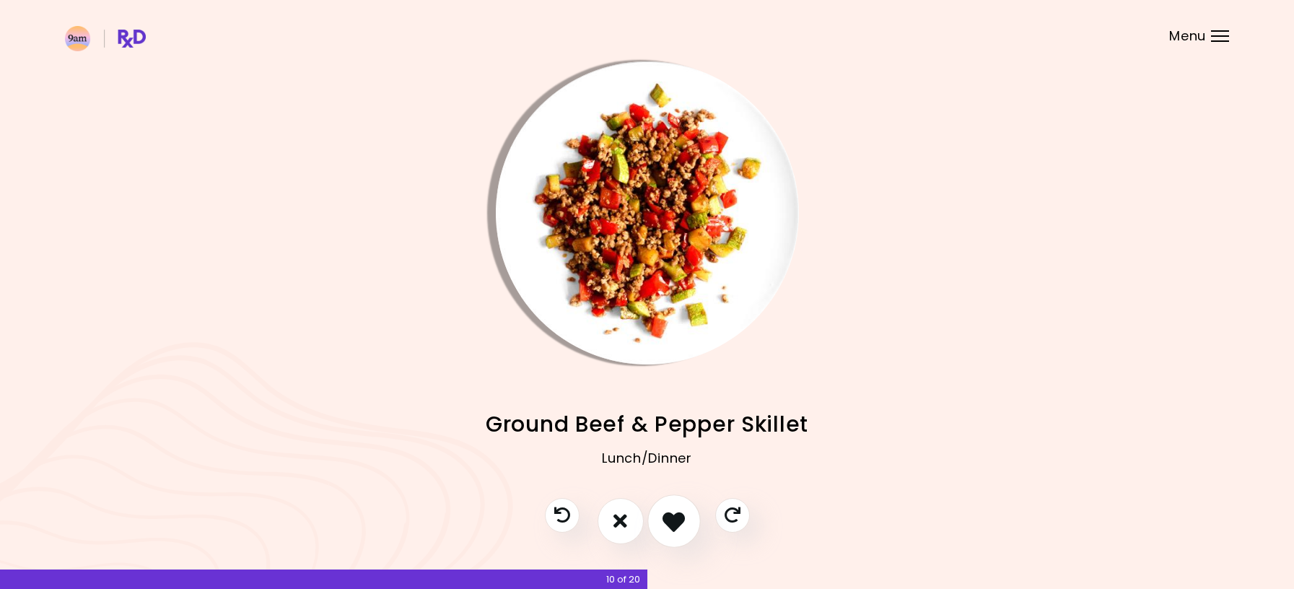
click at [662, 520] on button "I like this recipe" at bounding box center [673, 520] width 53 height 53
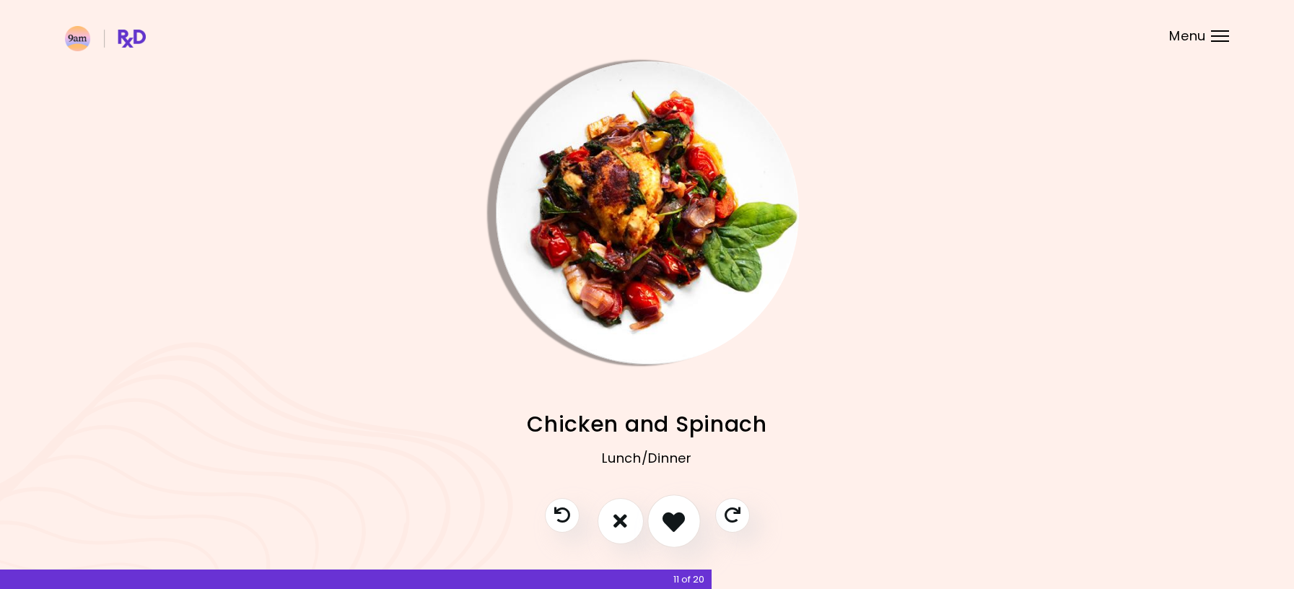
click at [662, 520] on button "I like this recipe" at bounding box center [673, 520] width 53 height 53
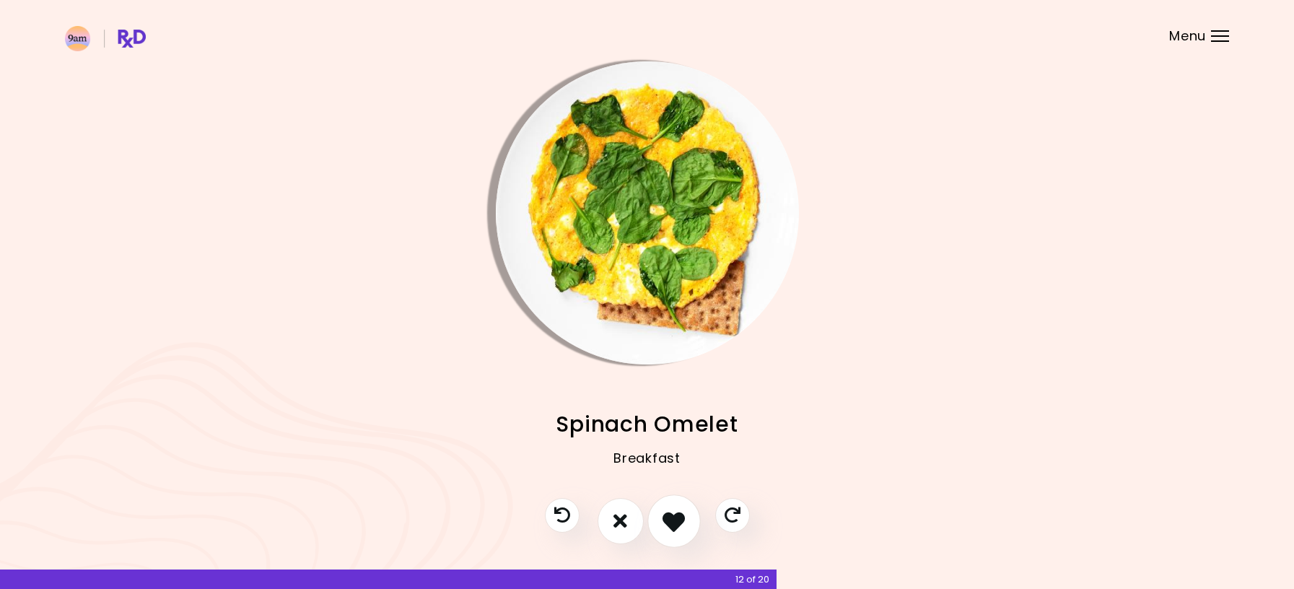
click at [662, 520] on button "I like this recipe" at bounding box center [673, 520] width 53 height 53
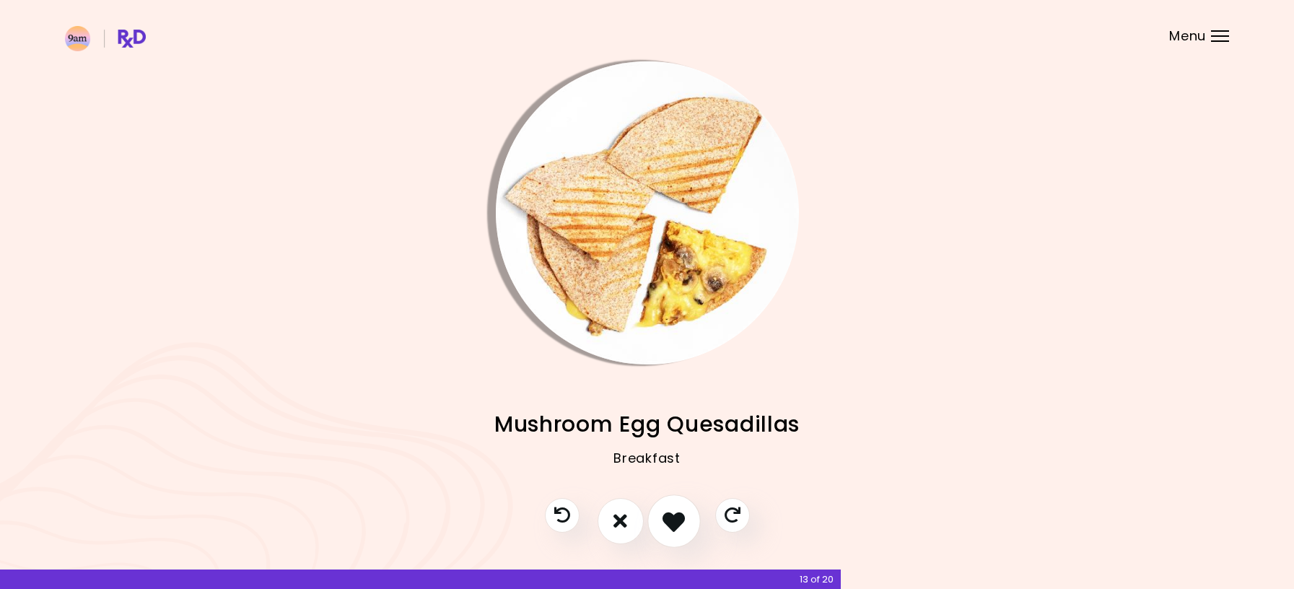
click at [662, 520] on button "I like this recipe" at bounding box center [673, 520] width 53 height 53
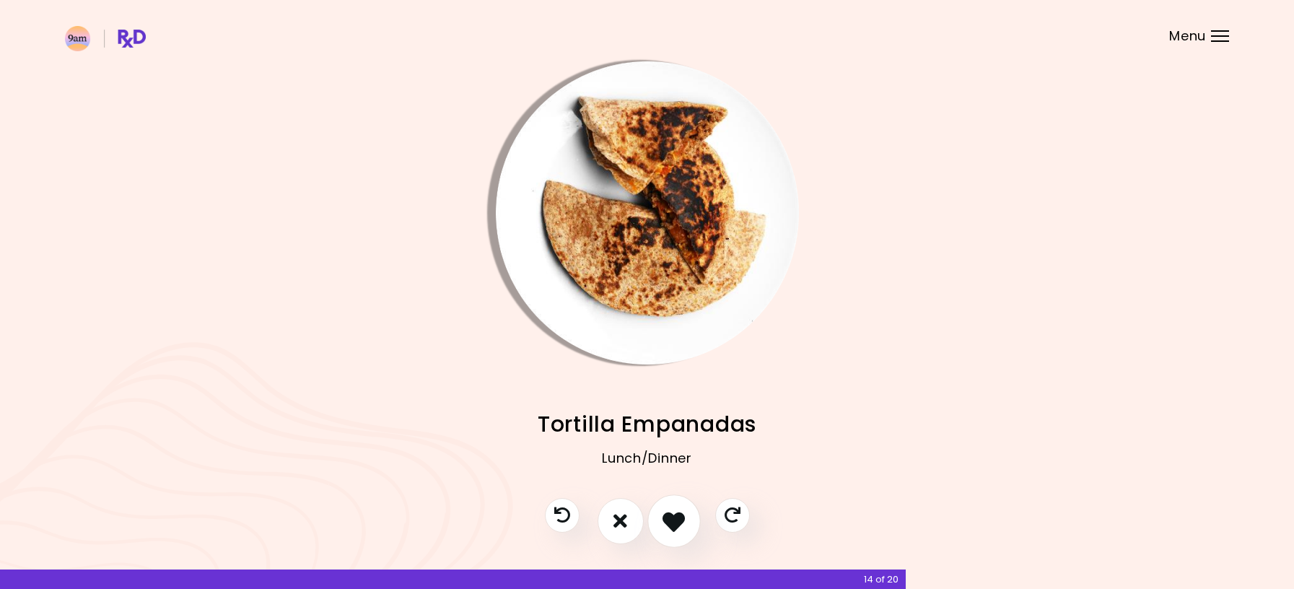
click at [662, 520] on button "I like this recipe" at bounding box center [673, 520] width 53 height 53
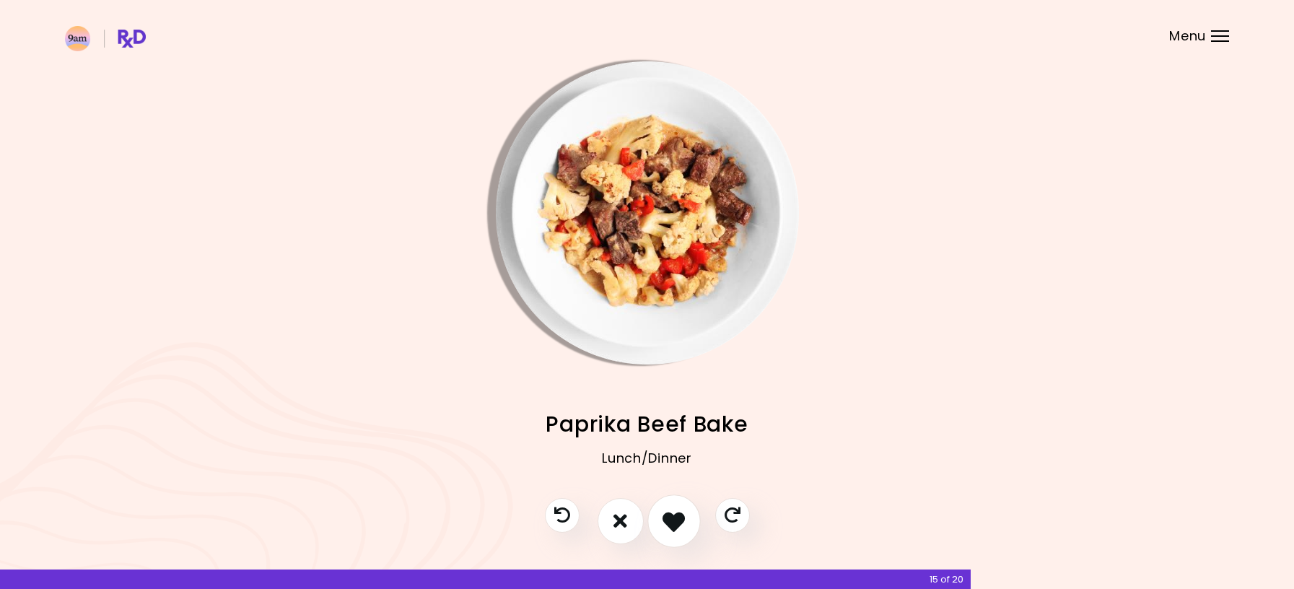
click at [662, 520] on button "I like this recipe" at bounding box center [673, 520] width 53 height 53
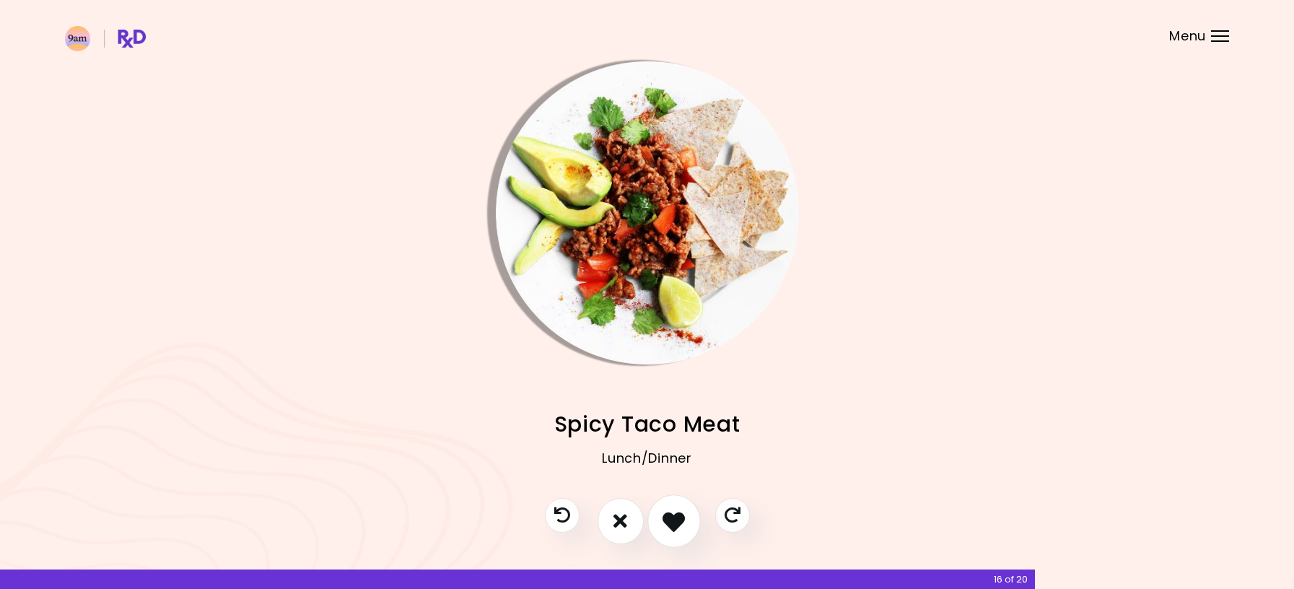
click at [662, 520] on button "I like this recipe" at bounding box center [673, 520] width 53 height 53
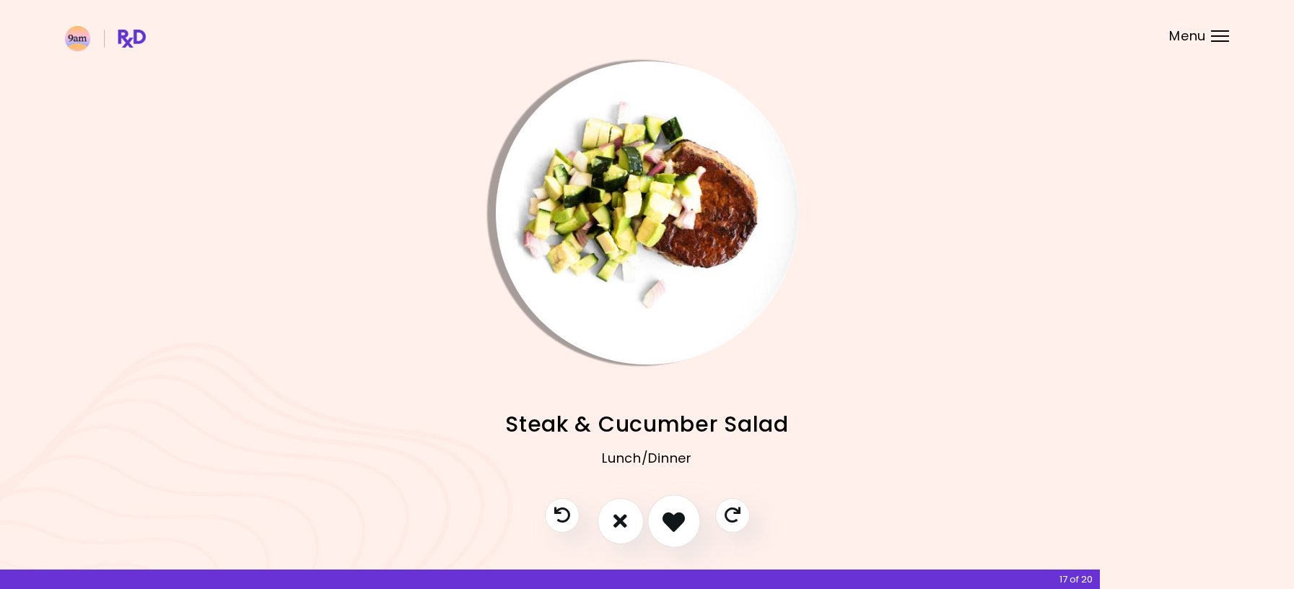
click at [663, 520] on icon "I like this recipe" at bounding box center [674, 521] width 22 height 22
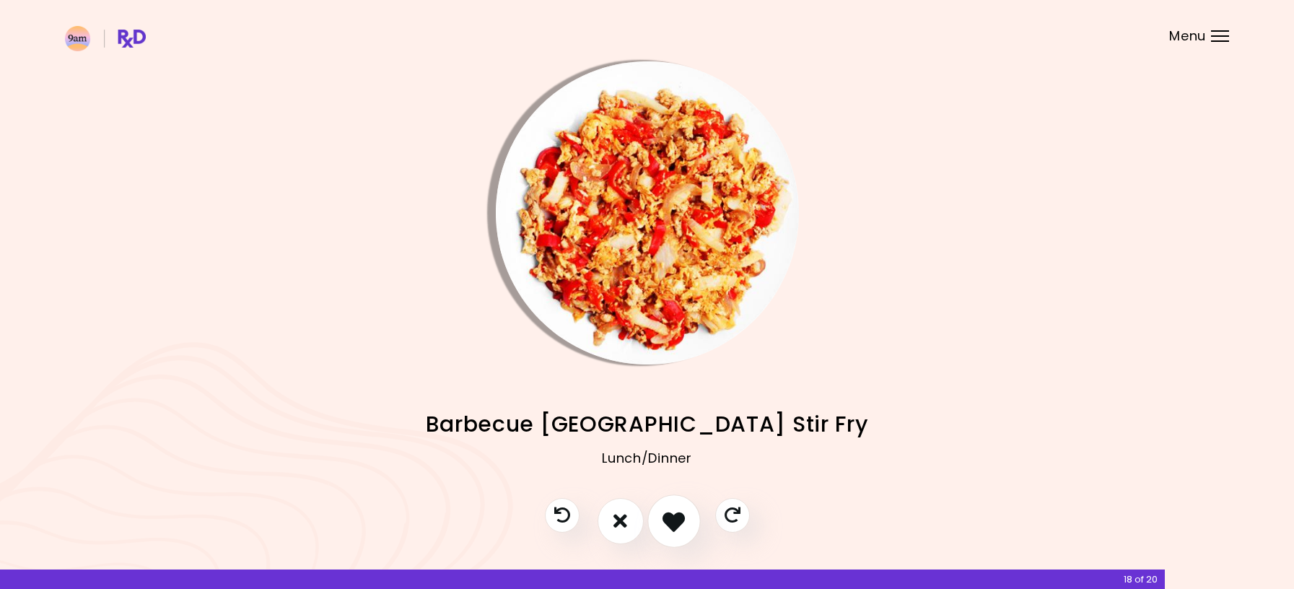
click at [663, 520] on icon "I like this recipe" at bounding box center [674, 521] width 22 height 22
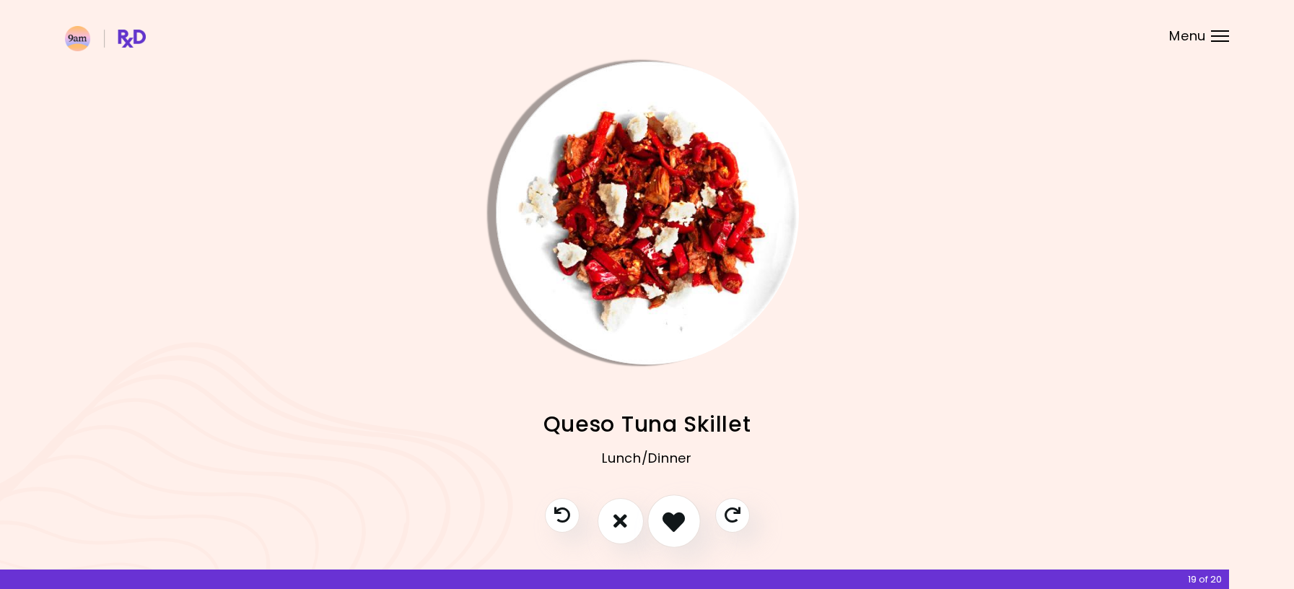
click at [663, 520] on icon "I like this recipe" at bounding box center [674, 521] width 22 height 22
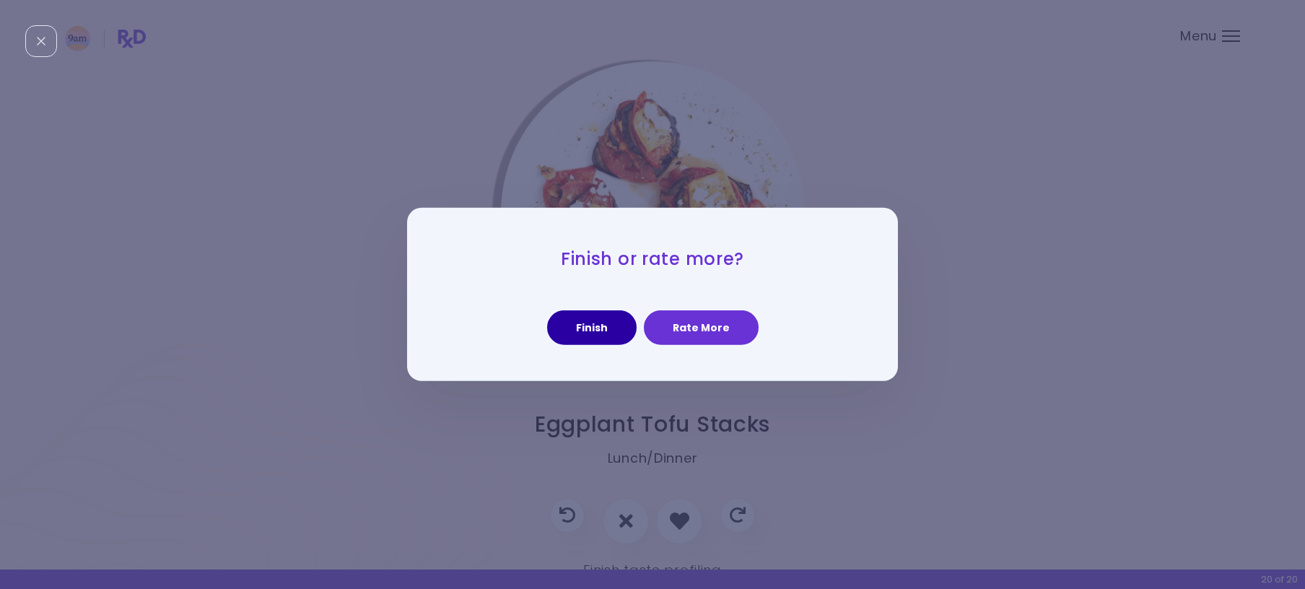
click at [616, 326] on button "Finish" at bounding box center [591, 327] width 89 height 35
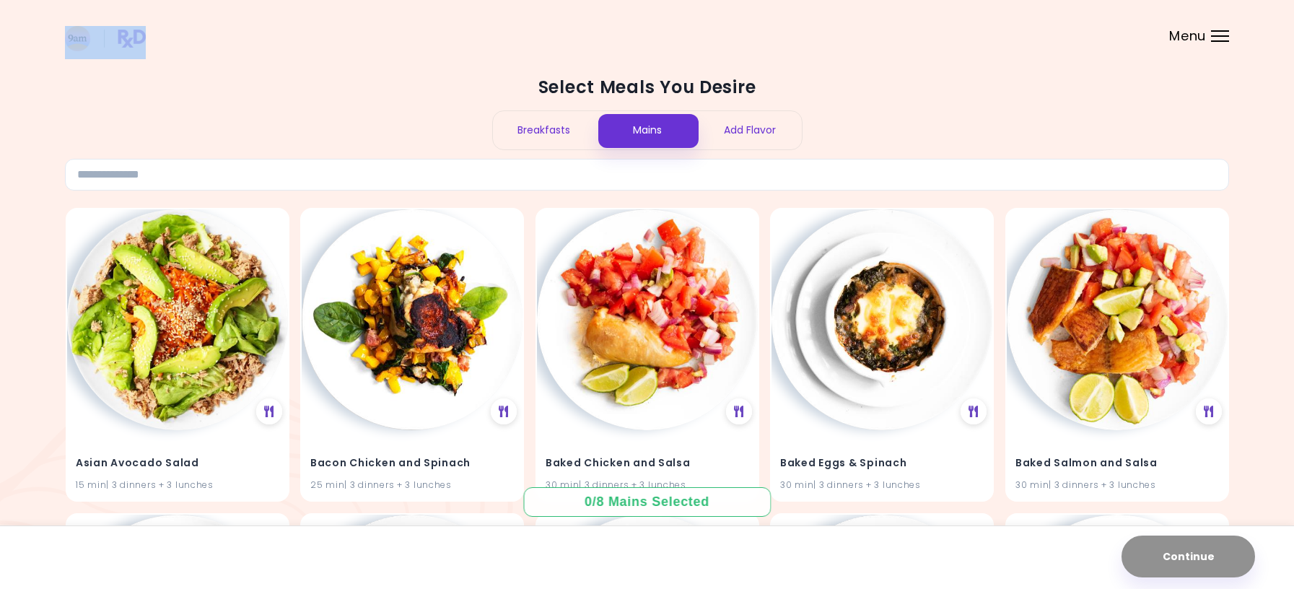
click at [1176, 37] on span "Menu" at bounding box center [1187, 36] width 37 height 13
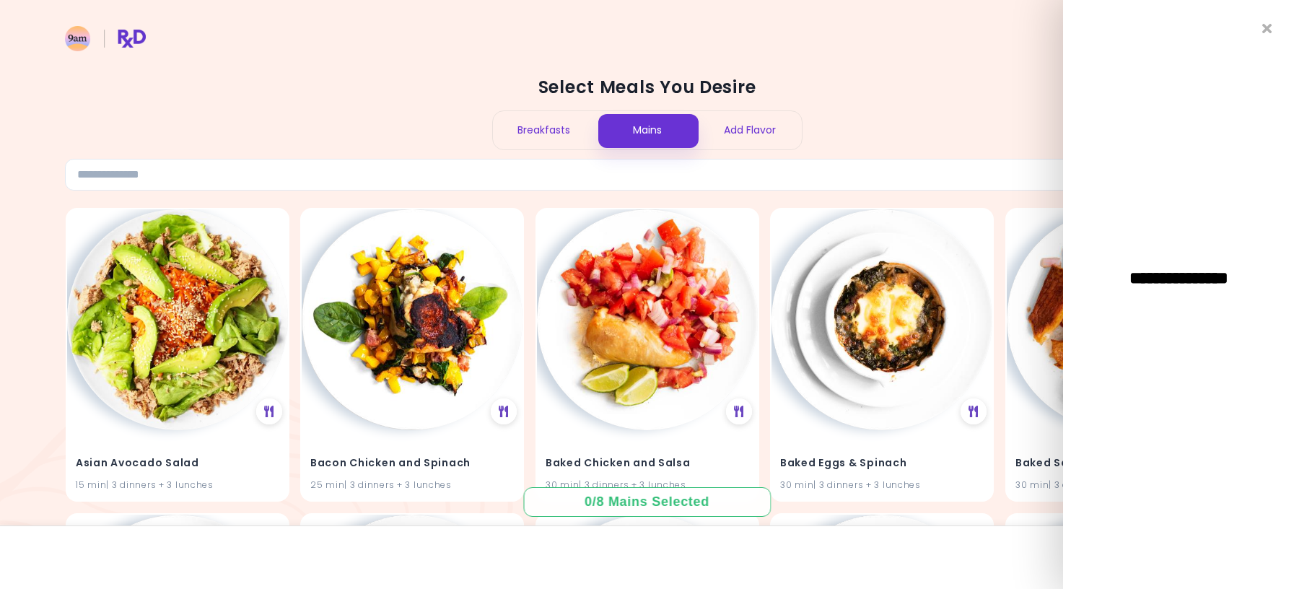
click at [943, 80] on h2 "Select Meals You Desire" at bounding box center [647, 87] width 1164 height 23
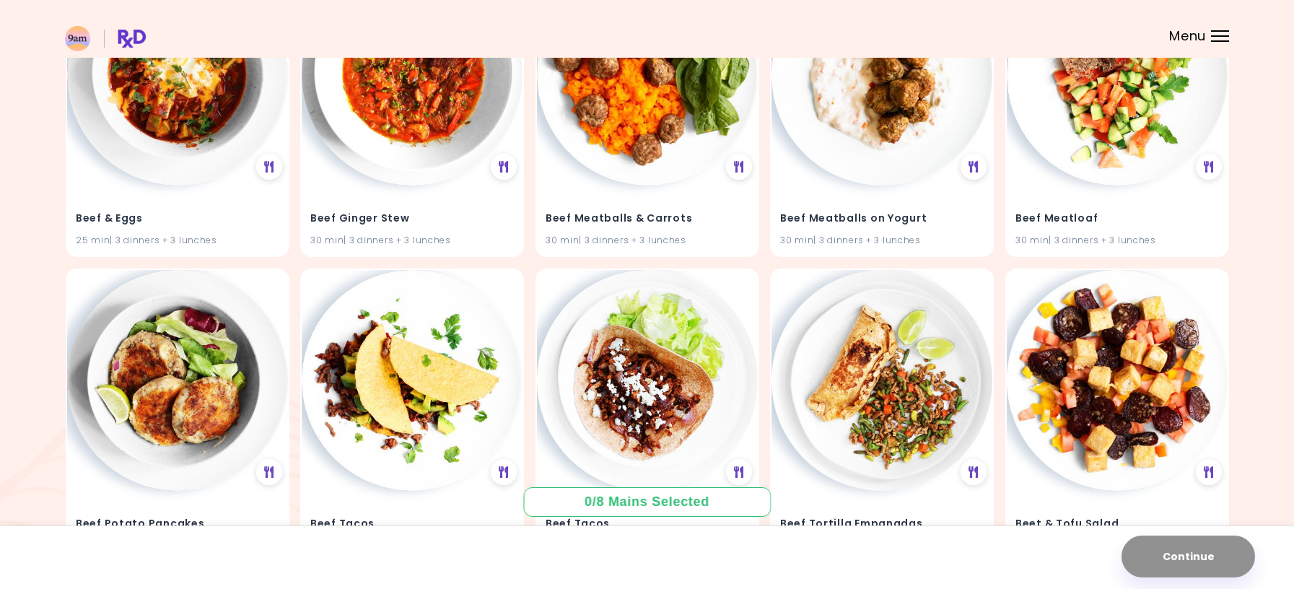
scroll to position [1130, 0]
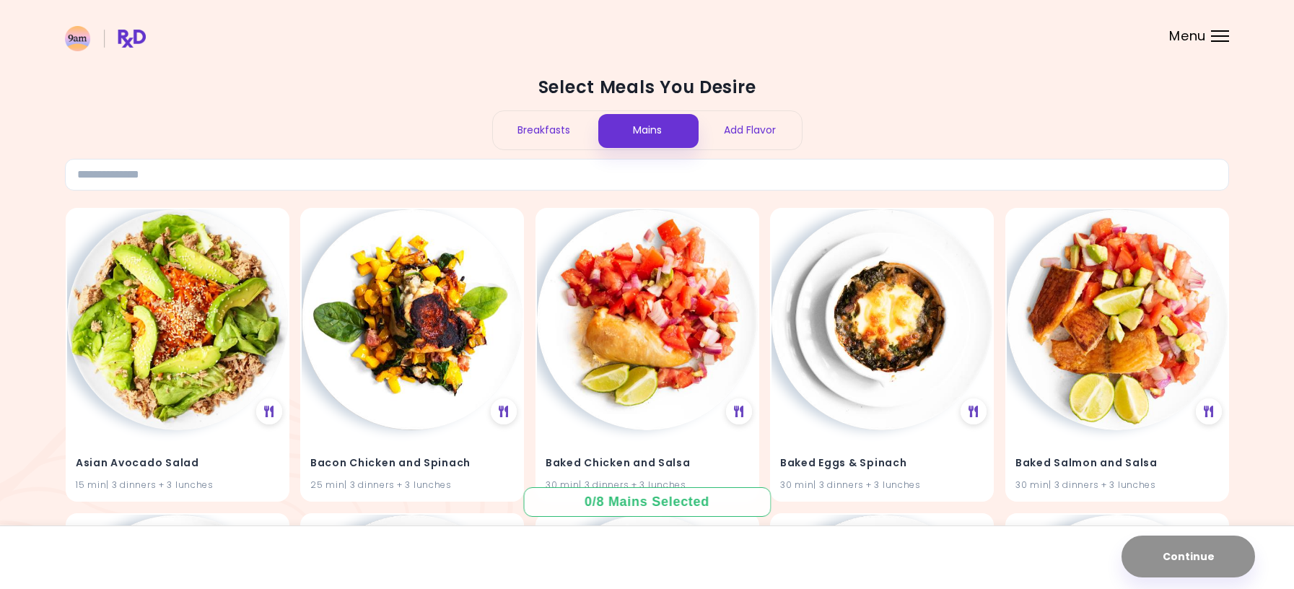
click at [1216, 35] on div "Menu" at bounding box center [1220, 36] width 18 height 12
